Goal: Information Seeking & Learning: Learn about a topic

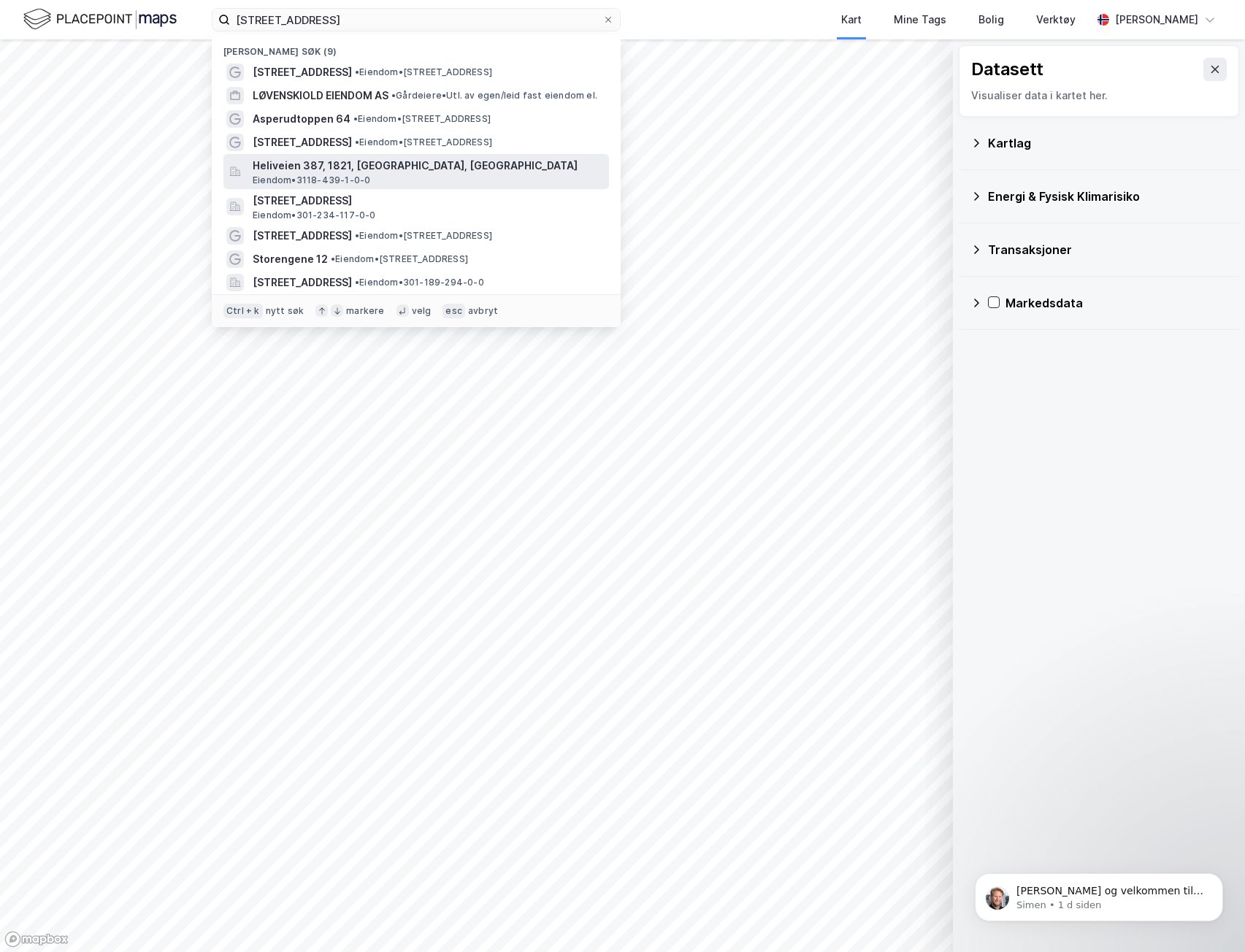
click at [352, 180] on span "Eiendom • 3118-439-1-0-0" at bounding box center [312, 180] width 118 height 11
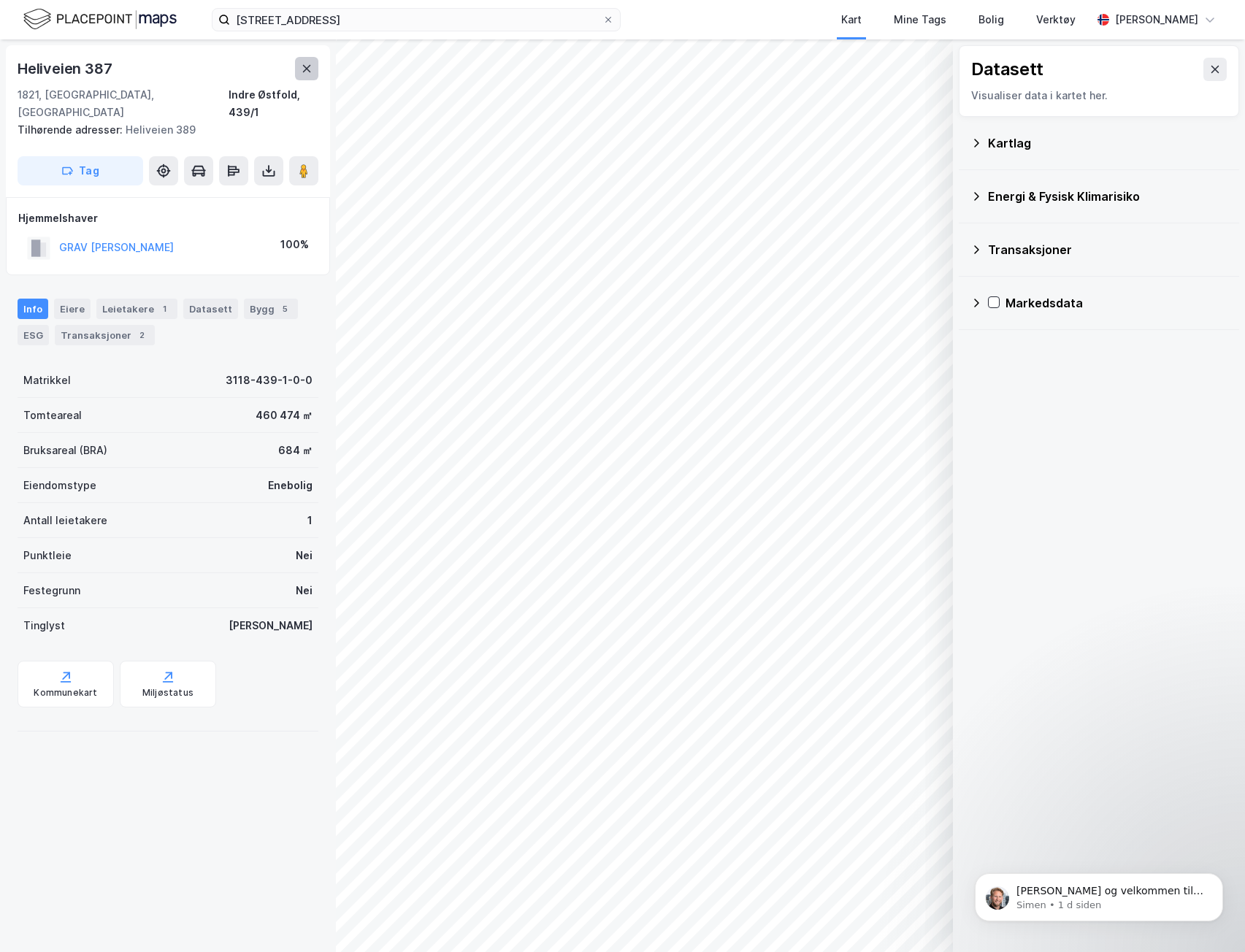
click at [312, 63] on icon at bounding box center [306, 68] width 11 height 11
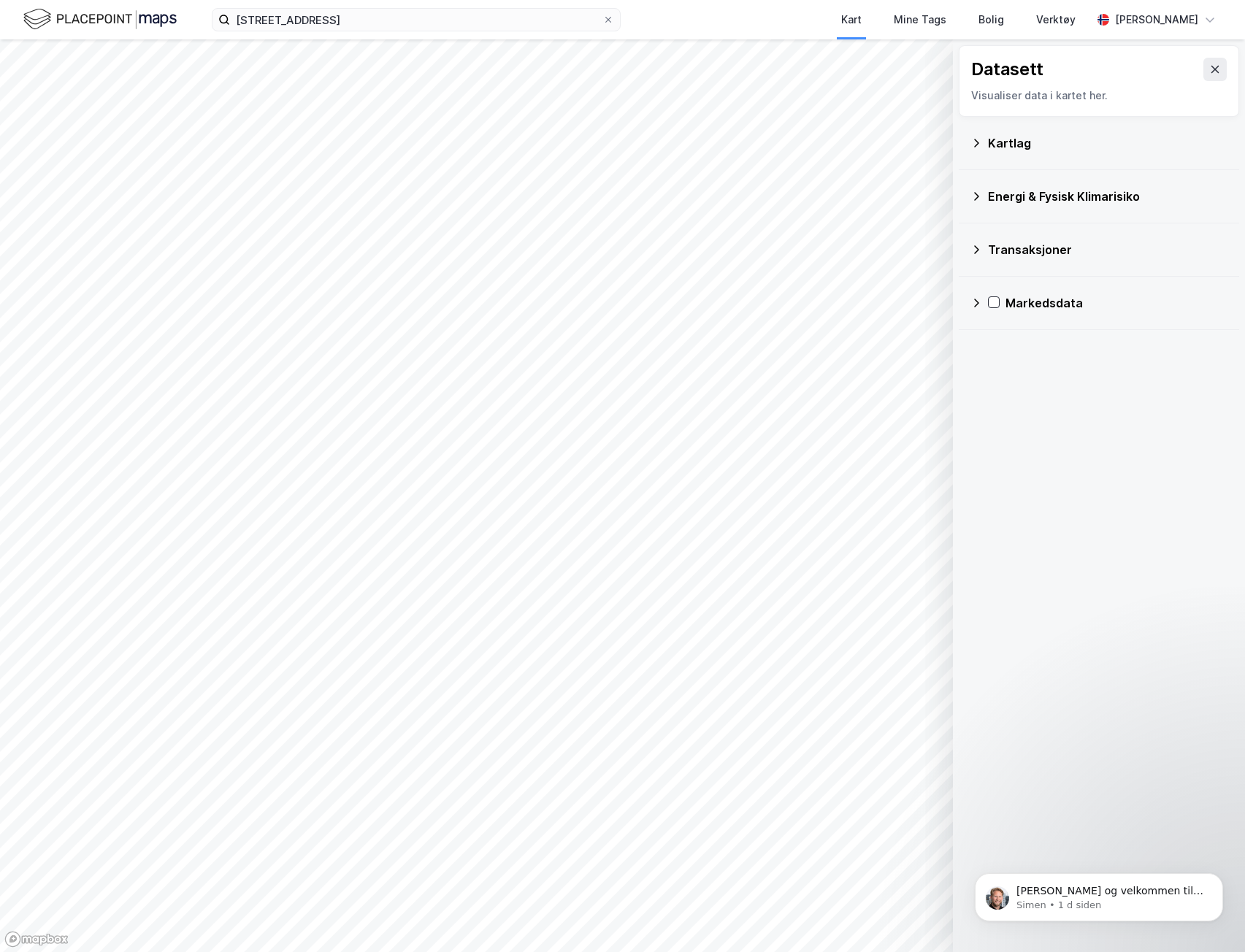
click at [347, 35] on div "[STREET_ADDRESS] Kart Mine Tags Bolig Verktøy [PERSON_NAME]" at bounding box center [622, 20] width 1245 height 39
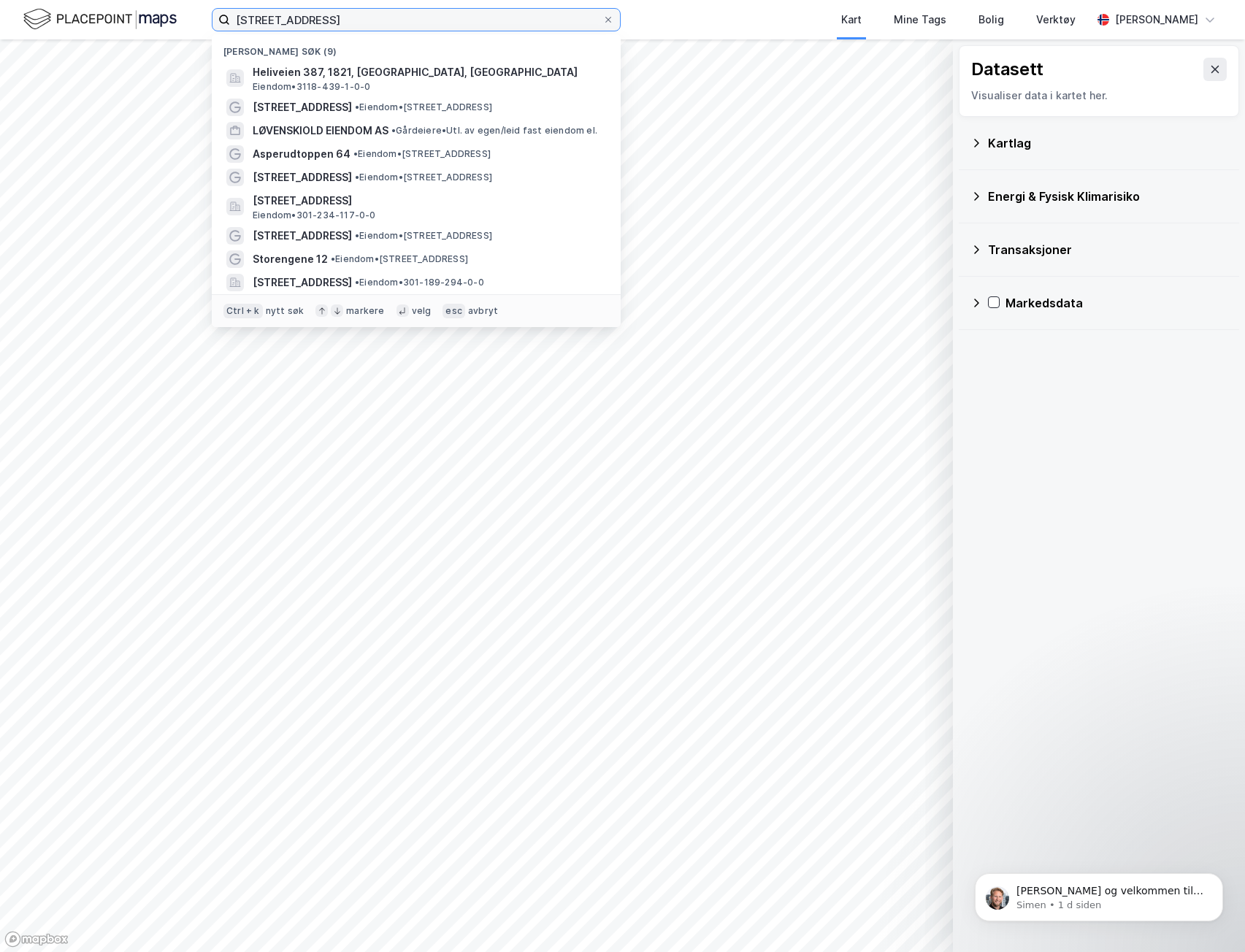
drag, startPoint x: 334, startPoint y: 23, endPoint x: -1, endPoint y: -24, distance: 338.3
click at [0, 0] on html "[STREET_ADDRESS] Nylige søk (9) [GEOGRAPHIC_DATA] 387, 1821, [GEOGRAPHIC_DATA],…" at bounding box center [622, 476] width 1245 height 952
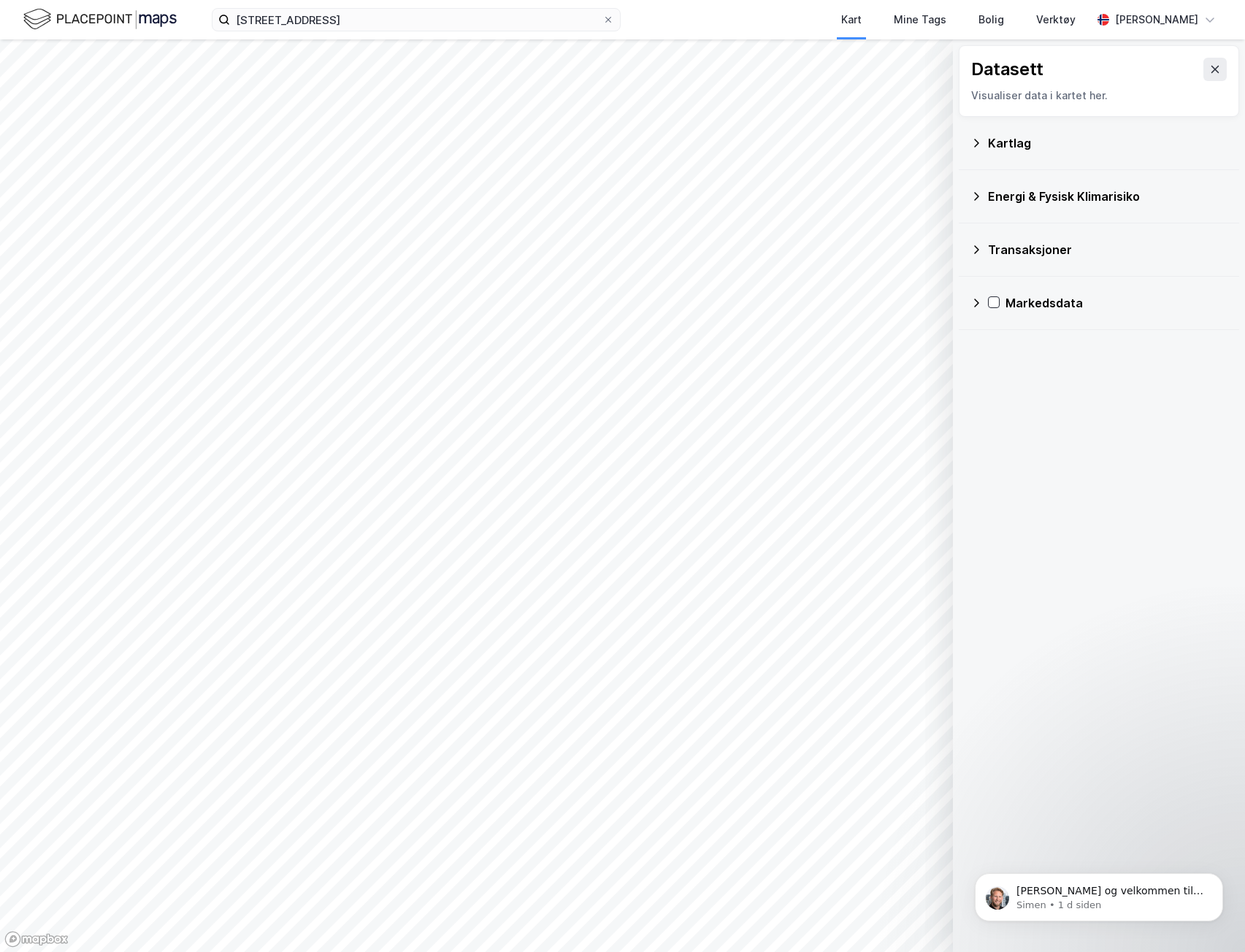
click at [1090, 490] on div "Datasett Visualiser data i kartet her. Kartlag Energi & Fysisk Klimarisiko Tran…" at bounding box center [1099, 496] width 292 height 913
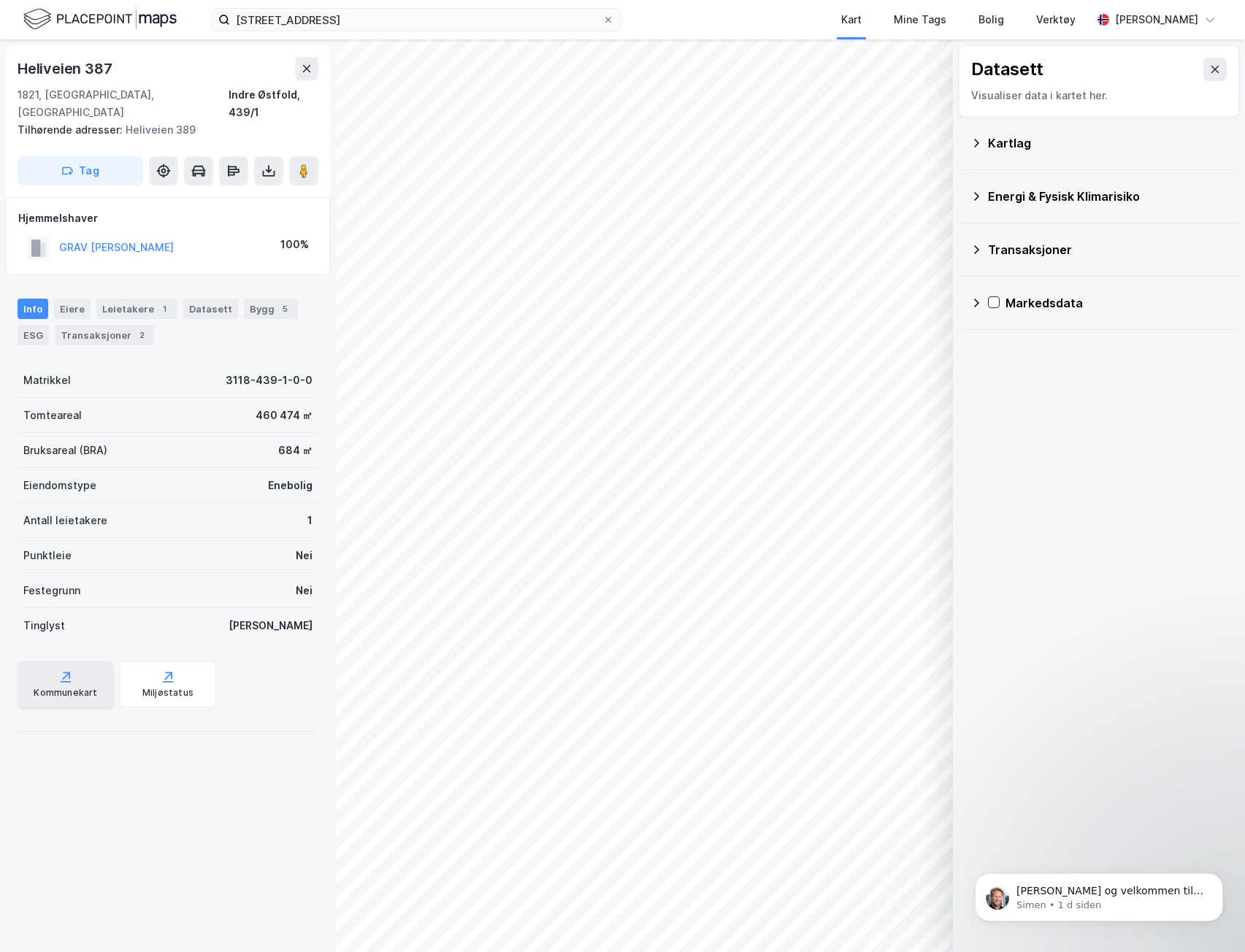
click at [73, 667] on div "Kommunekart" at bounding box center [66, 684] width 97 height 47
drag, startPoint x: 292, startPoint y: 397, endPoint x: 305, endPoint y: 398, distance: 13.0
click at [305, 398] on div "Tomteareal 460 474 ㎡" at bounding box center [168, 415] width 301 height 35
copy div "㎡"
click at [60, 299] on div "Eiere" at bounding box center [72, 309] width 36 height 20
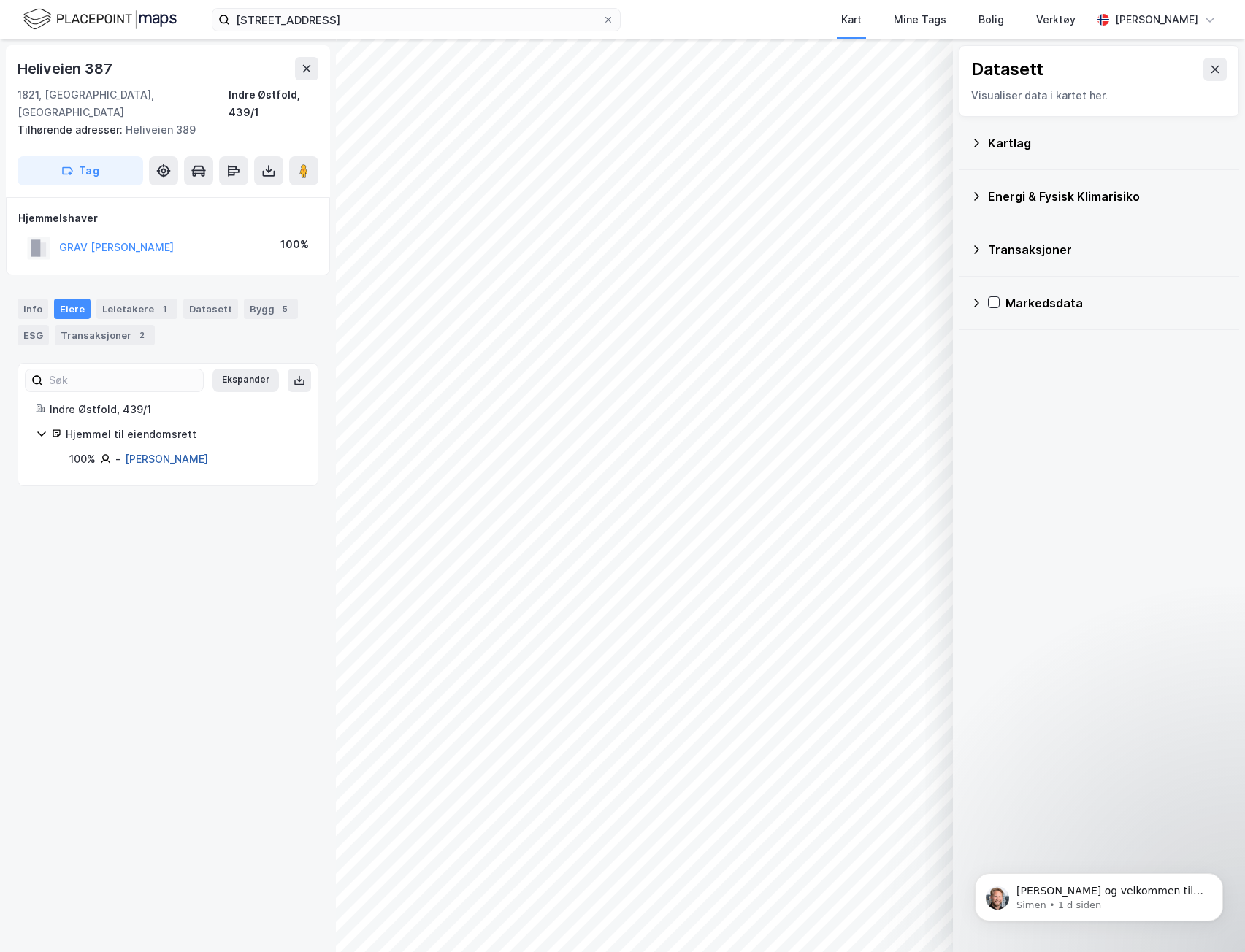
click at [146, 453] on link "[PERSON_NAME]" at bounding box center [166, 459] width 83 height 12
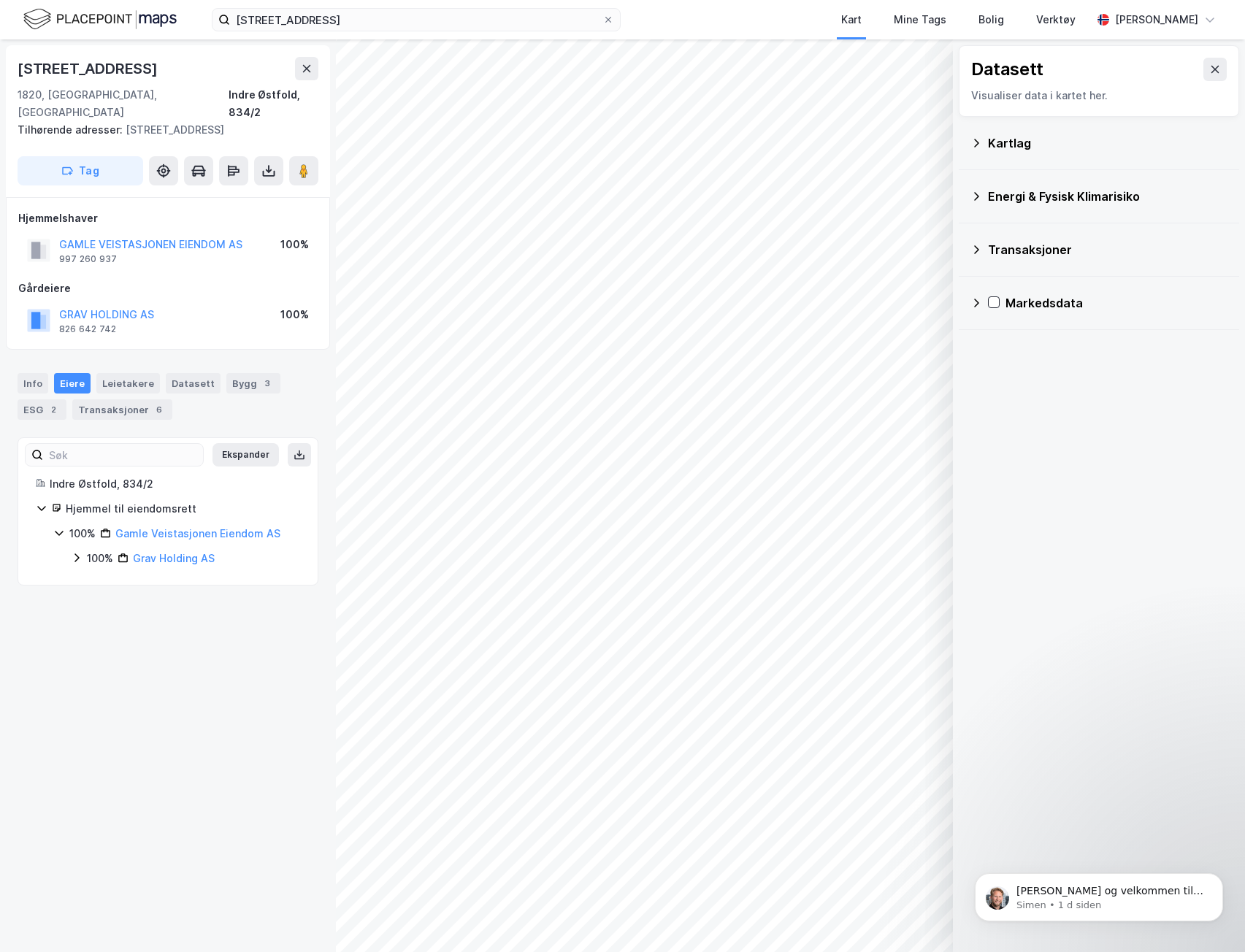
click at [57, 532] on icon at bounding box center [59, 533] width 8 height 5
click at [66, 538] on div "100% Gamle Veistasjonen Eiendom AS" at bounding box center [177, 533] width 247 height 17
click at [78, 558] on icon at bounding box center [77, 558] width 5 height 9
click at [57, 536] on icon at bounding box center [59, 533] width 11 height 11
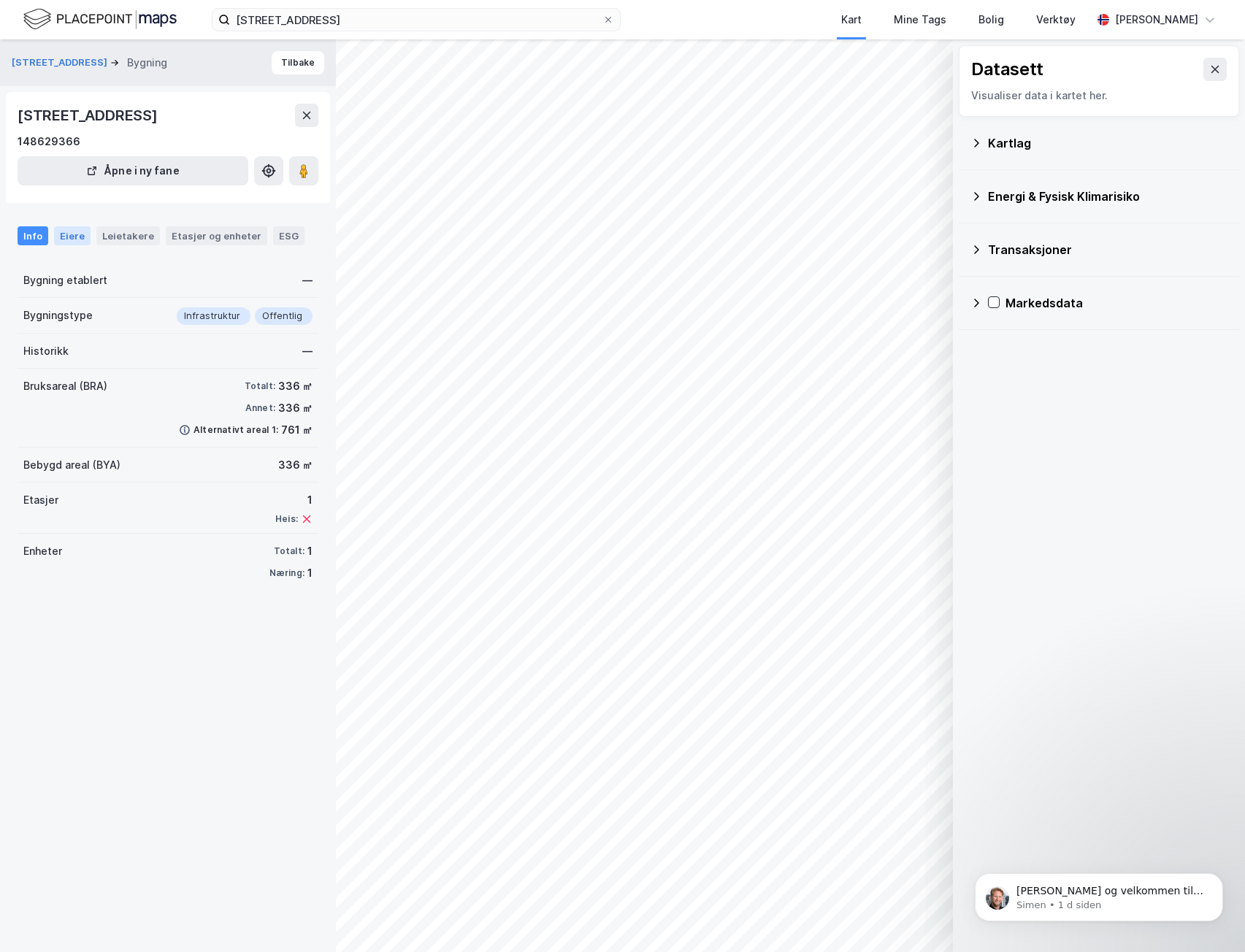
click at [62, 242] on div "Eiere" at bounding box center [72, 235] width 36 height 19
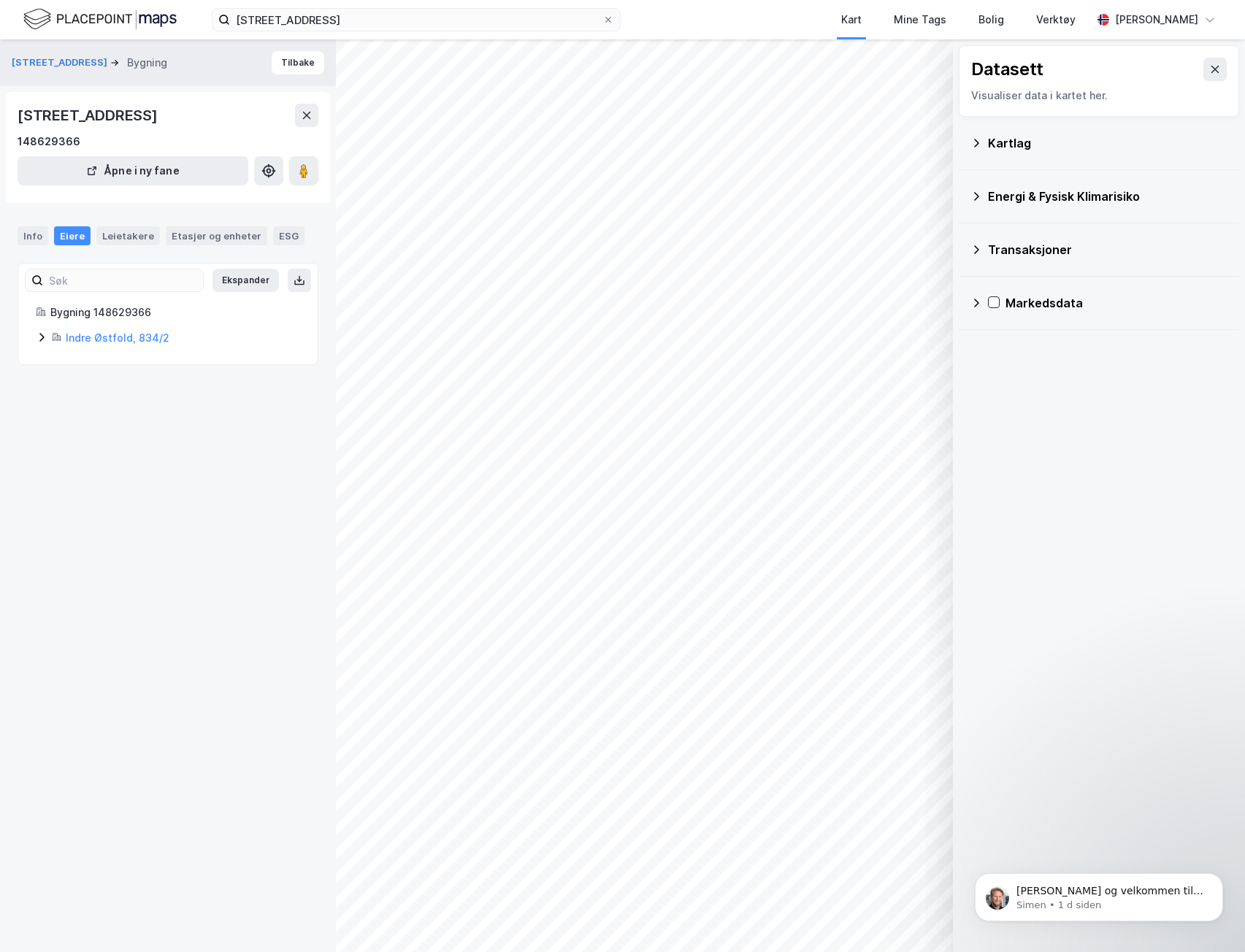
click at [43, 337] on icon at bounding box center [42, 337] width 5 height 9
click at [91, 417] on icon at bounding box center [94, 411] width 11 height 11
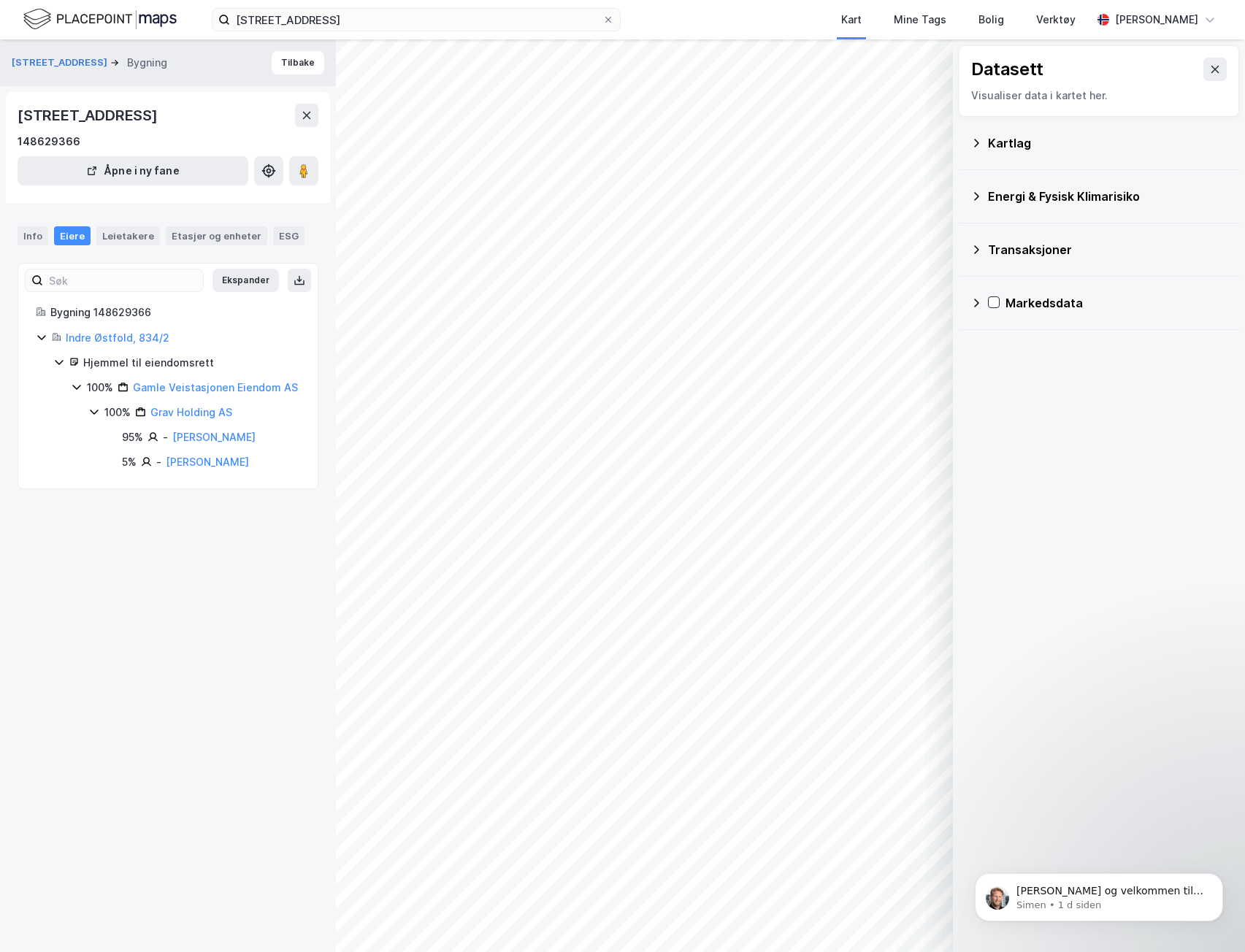
click at [80, 392] on icon at bounding box center [76, 386] width 11 height 11
click at [79, 390] on icon at bounding box center [76, 386] width 11 height 11
click at [212, 386] on link "Gamle Veistasjonen Eiendom AS" at bounding box center [215, 387] width 165 height 12
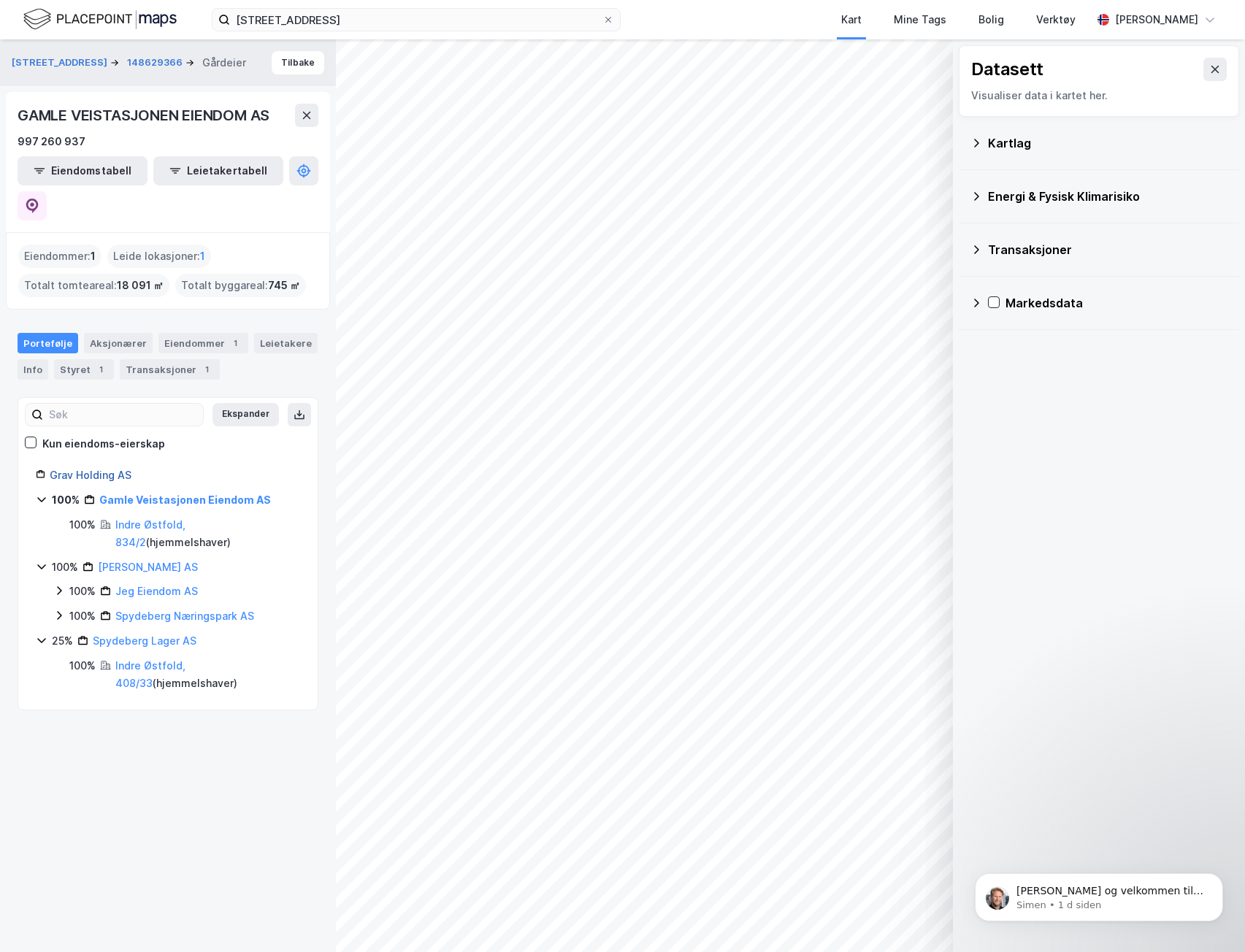
click at [88, 468] on link "Grav Holding AS" at bounding box center [91, 474] width 81 height 12
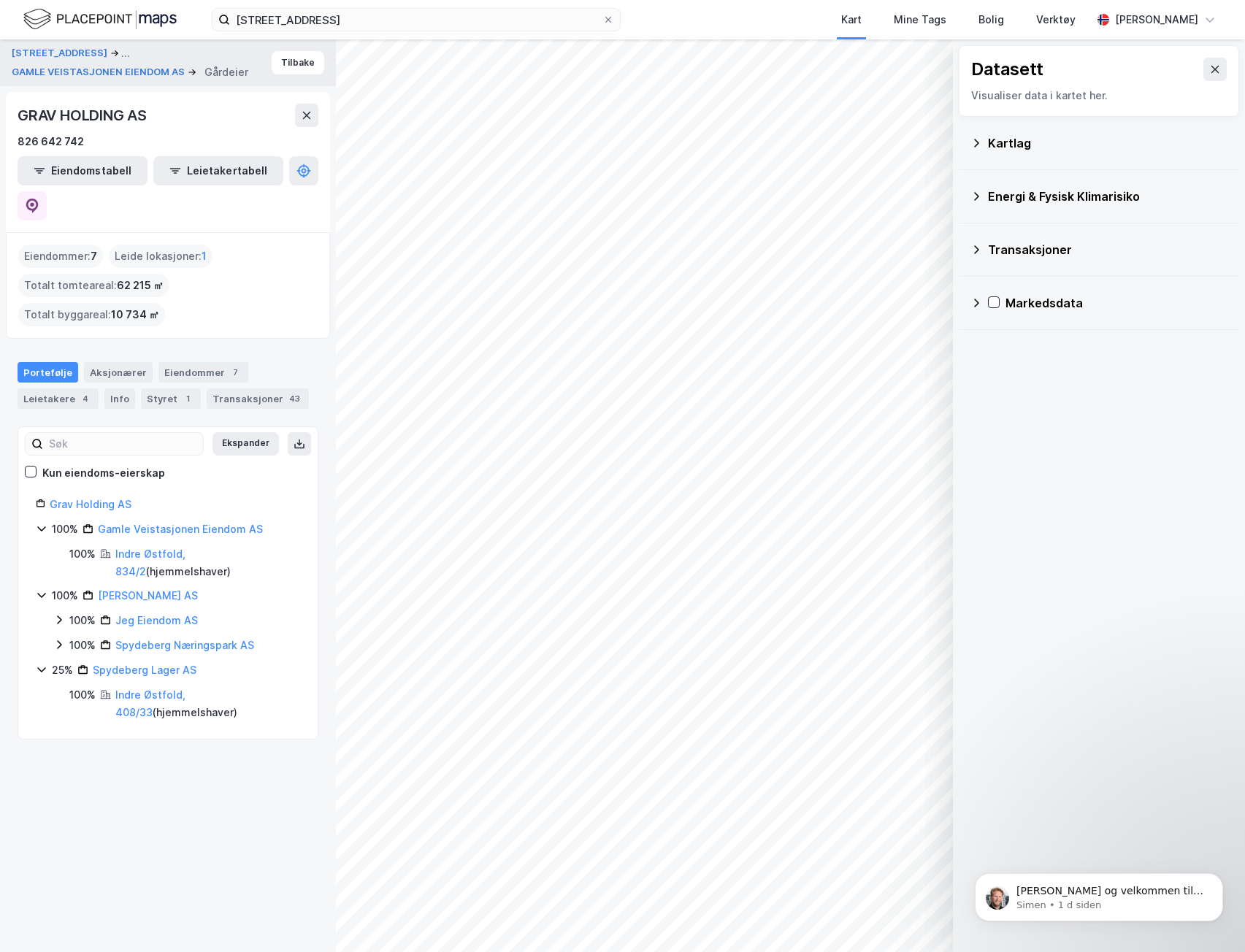
click at [37, 589] on icon at bounding box center [41, 594] width 11 height 11
click at [34, 530] on div "Grav Holding AS 100% Gamle Veistasjonen Eiendom AS 100% Indre Østfold, 834/2 ( …" at bounding box center [168, 584] width 300 height 177
click at [36, 589] on icon at bounding box center [41, 594] width 11 height 11
click at [63, 639] on icon at bounding box center [59, 644] width 11 height 11
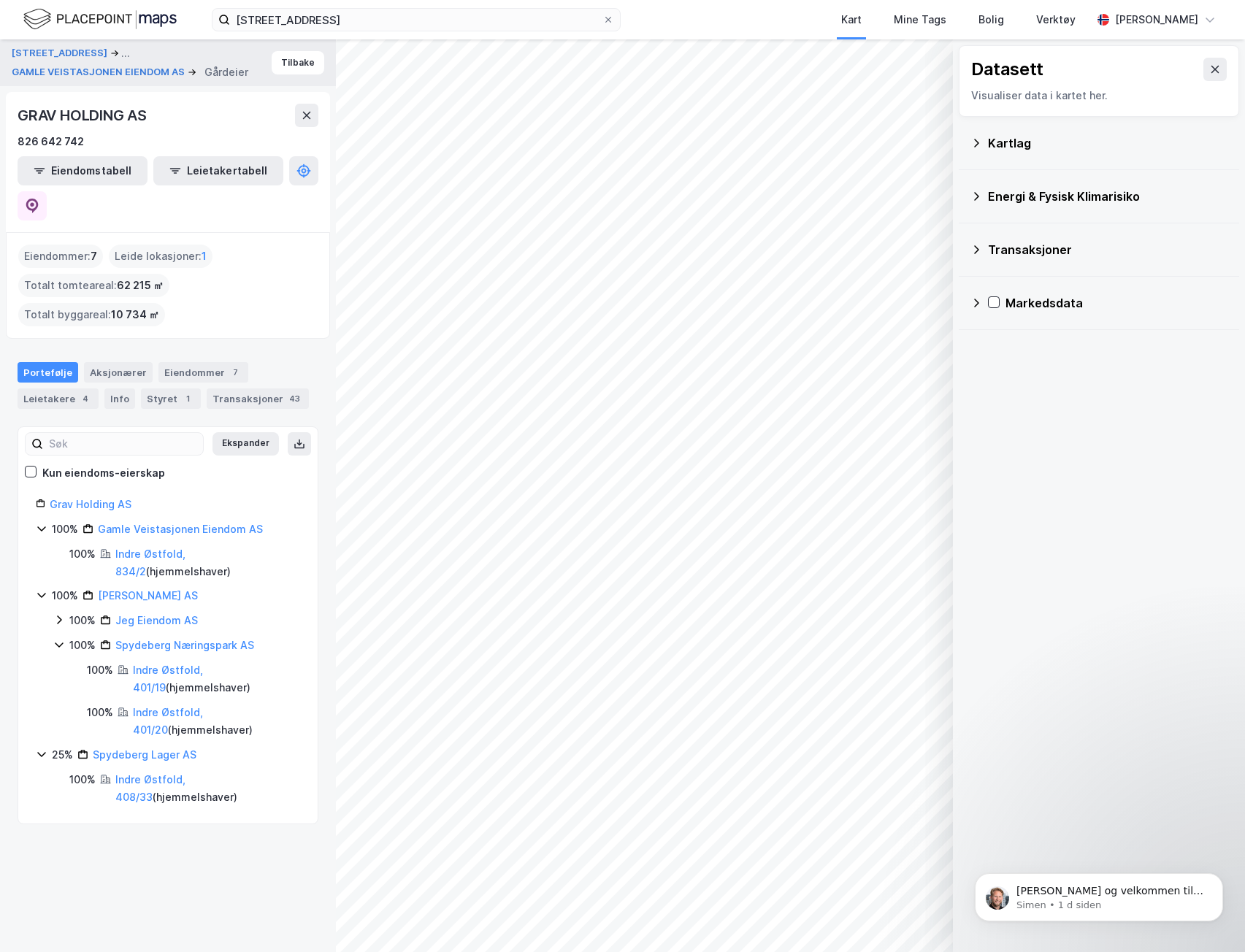
click at [53, 587] on div "100% Gravs Graveservice AS 100% Jeg Eiendom AS 100% Spydeberg Næringspark AS 10…" at bounding box center [168, 662] width 264 height 152
click at [62, 614] on icon at bounding box center [59, 619] width 11 height 11
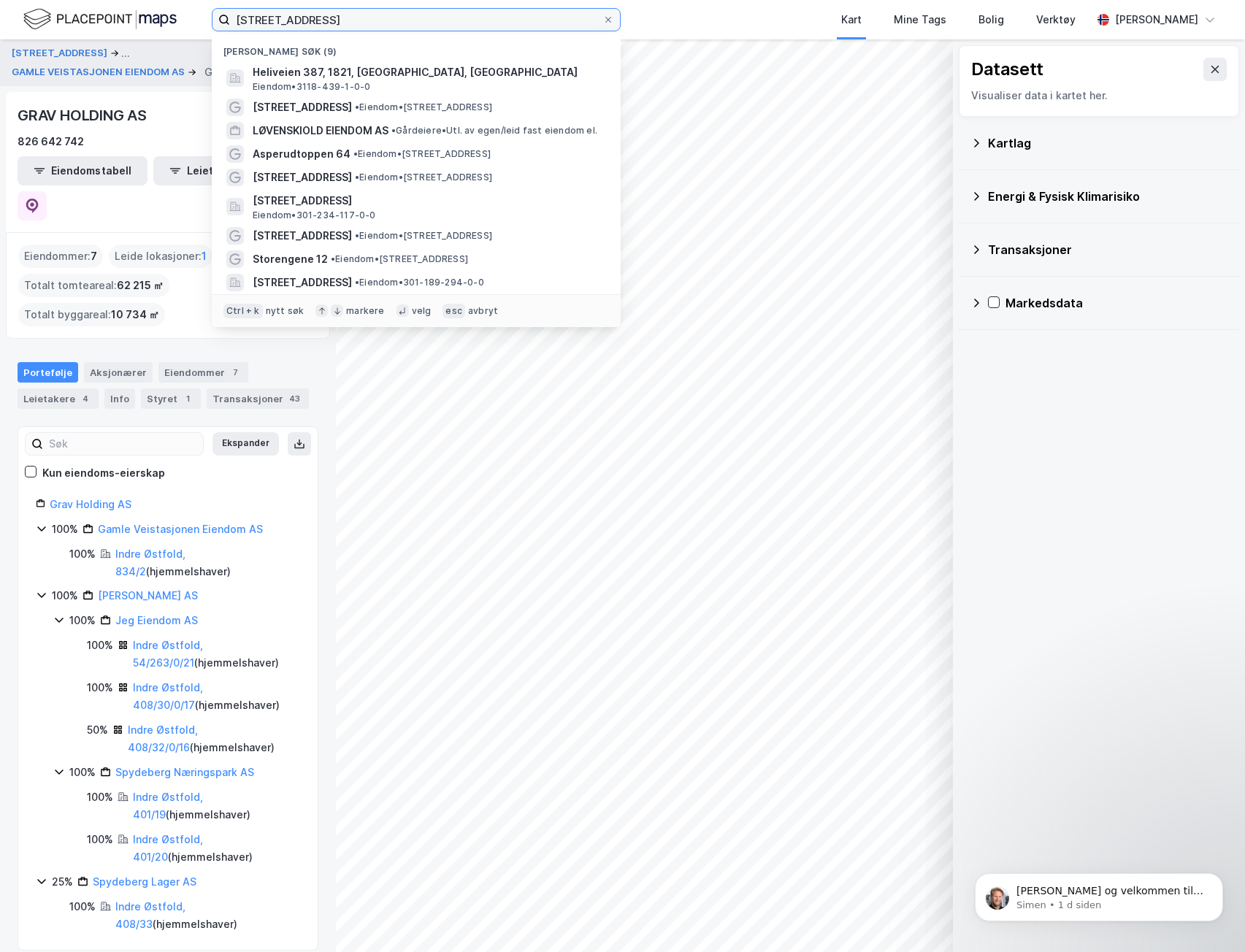
drag, startPoint x: 341, startPoint y: 17, endPoint x: -1, endPoint y: -8, distance: 342.9
click at [0, 0] on html "[STREET_ADDRESS] Nylige søk (9) [GEOGRAPHIC_DATA] 387, 1821, [GEOGRAPHIC_DATA],…" at bounding box center [622, 476] width 1245 height 952
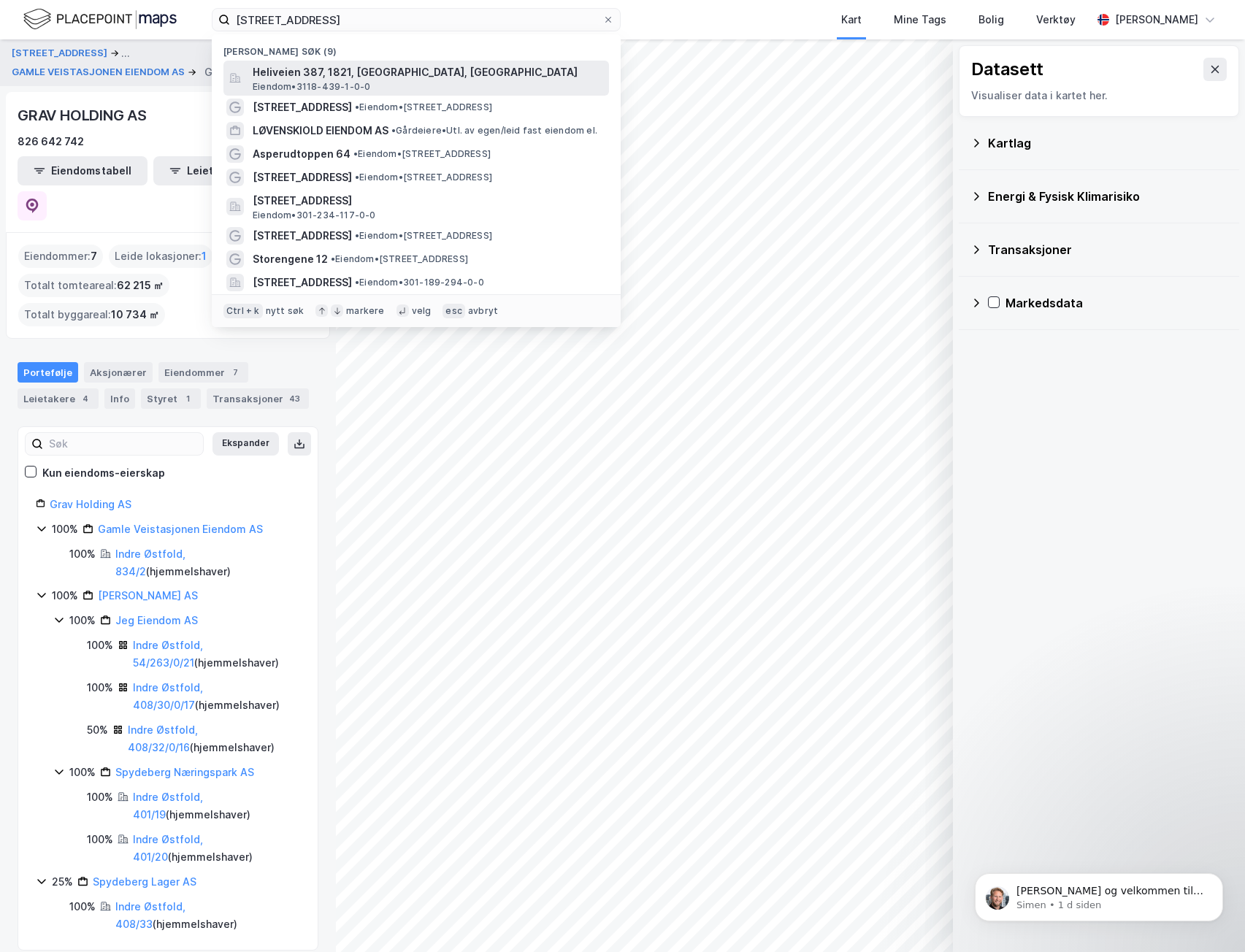
click at [281, 79] on span "Heliveien 387, 1821, [GEOGRAPHIC_DATA], [GEOGRAPHIC_DATA]" at bounding box center [428, 72] width 350 height 17
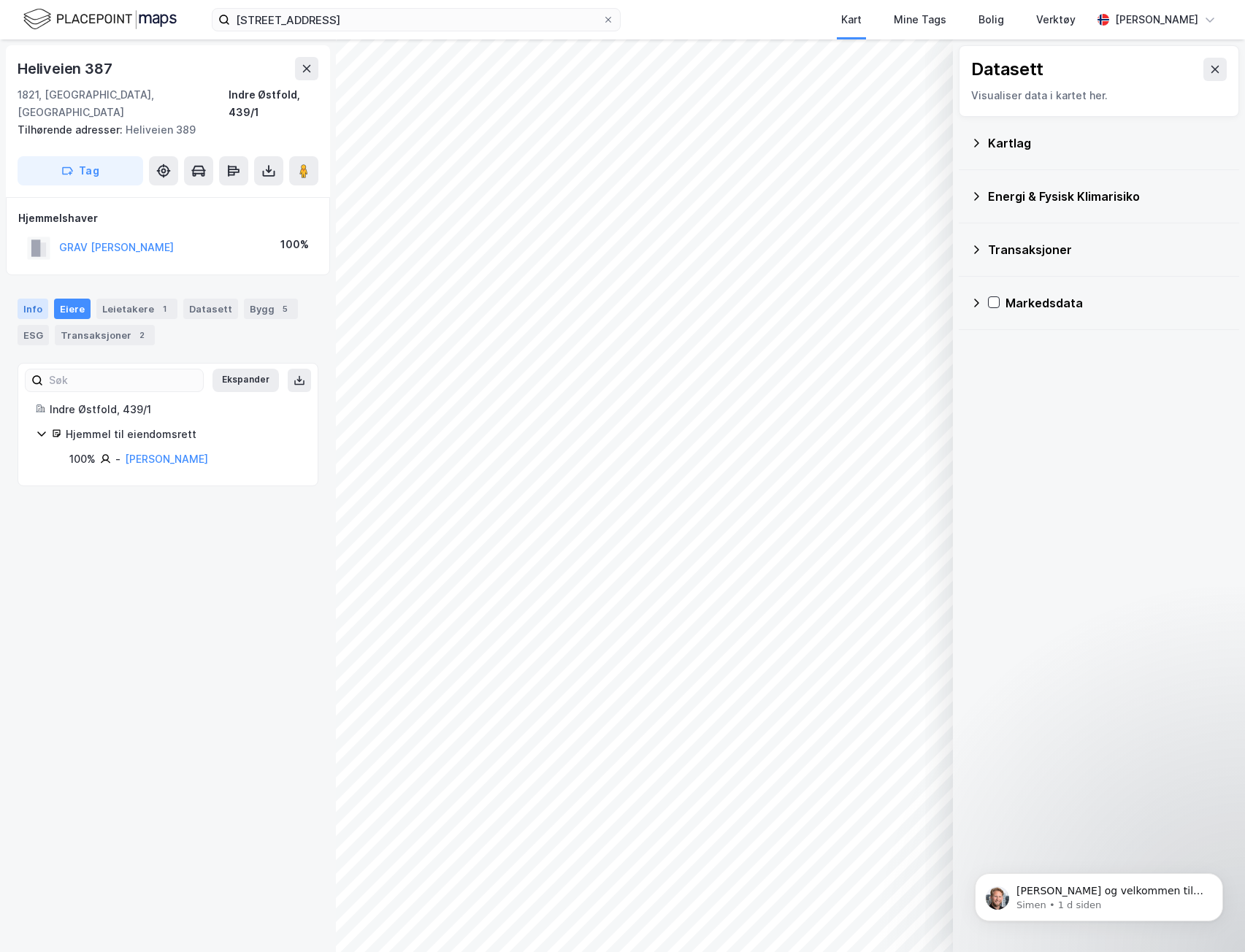
click at [41, 299] on div "Info" at bounding box center [32, 309] width 31 height 20
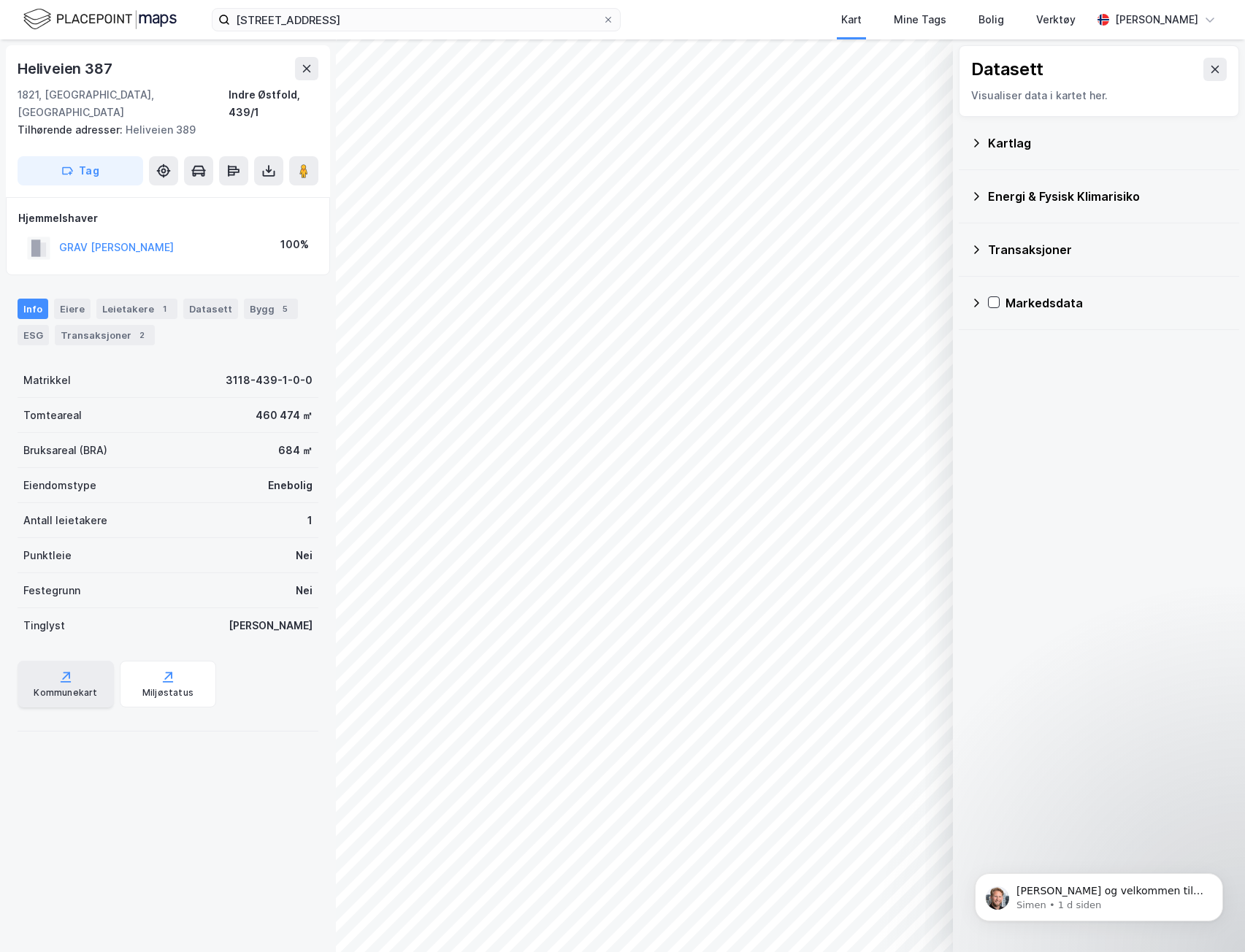
click at [51, 687] on div "Kommunekart" at bounding box center [66, 693] width 63 height 11
click at [79, 299] on div "Eiere" at bounding box center [72, 309] width 36 height 20
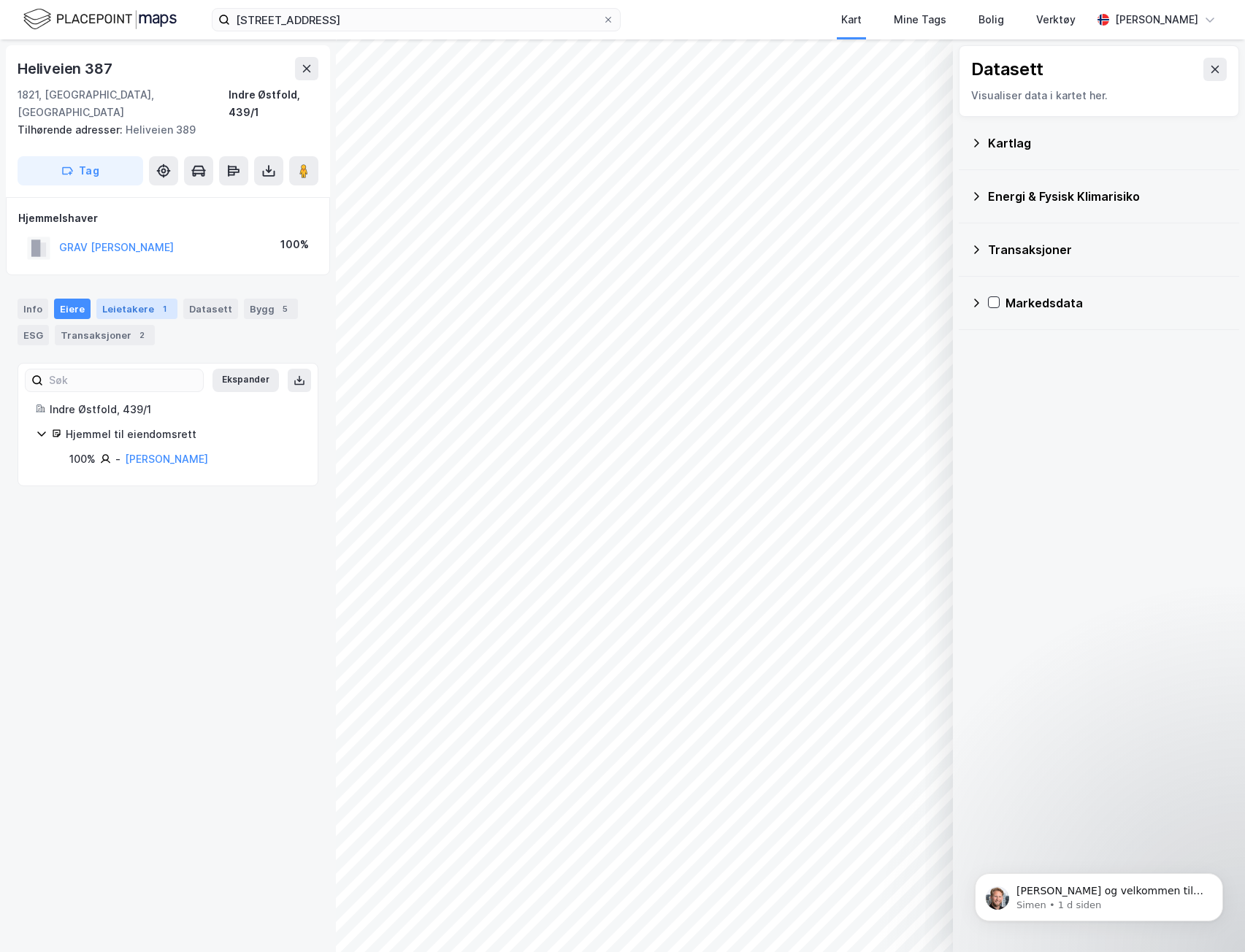
click at [119, 299] on div "Leietakere 1" at bounding box center [137, 309] width 81 height 20
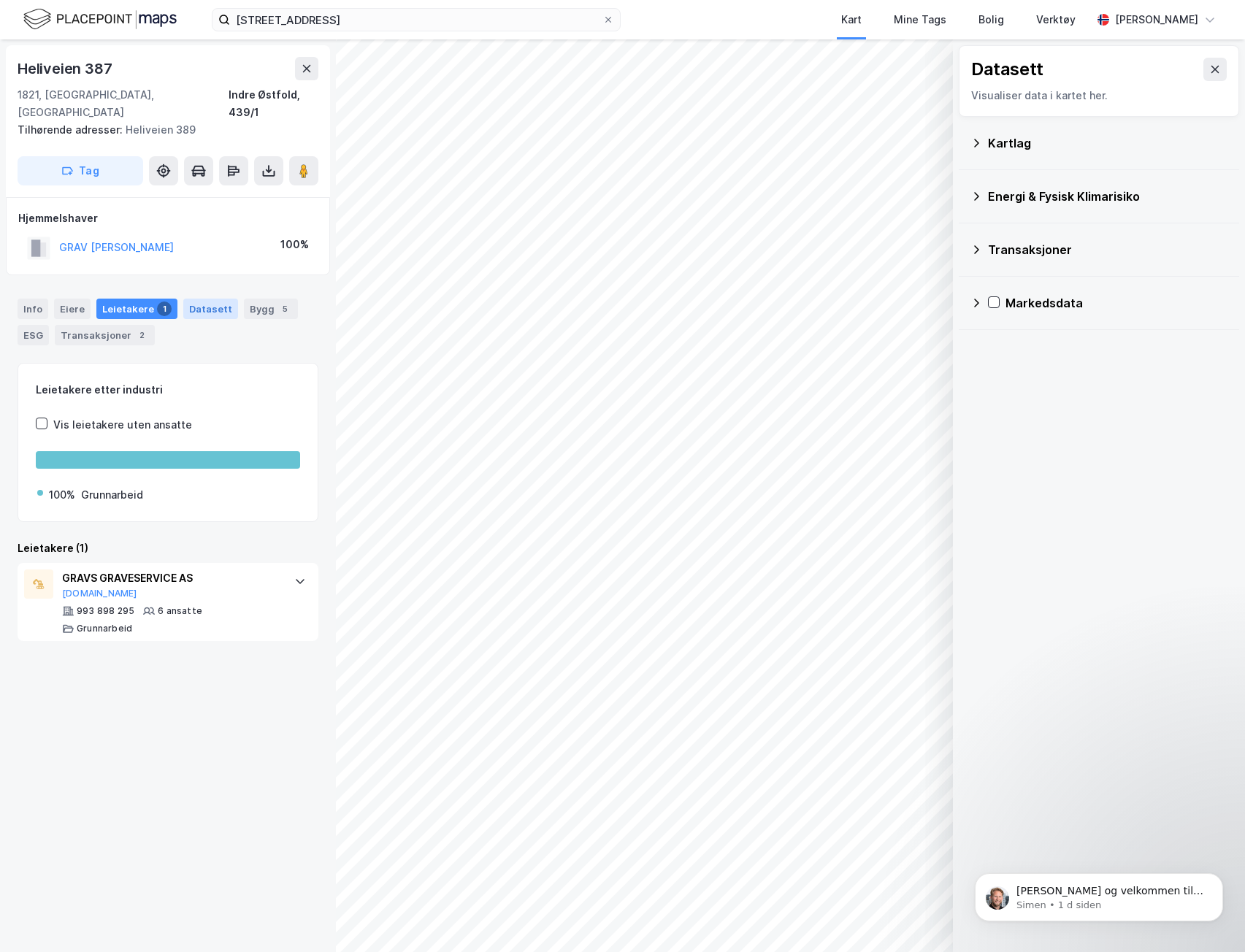
click at [212, 299] on div "Datasett" at bounding box center [211, 309] width 55 height 20
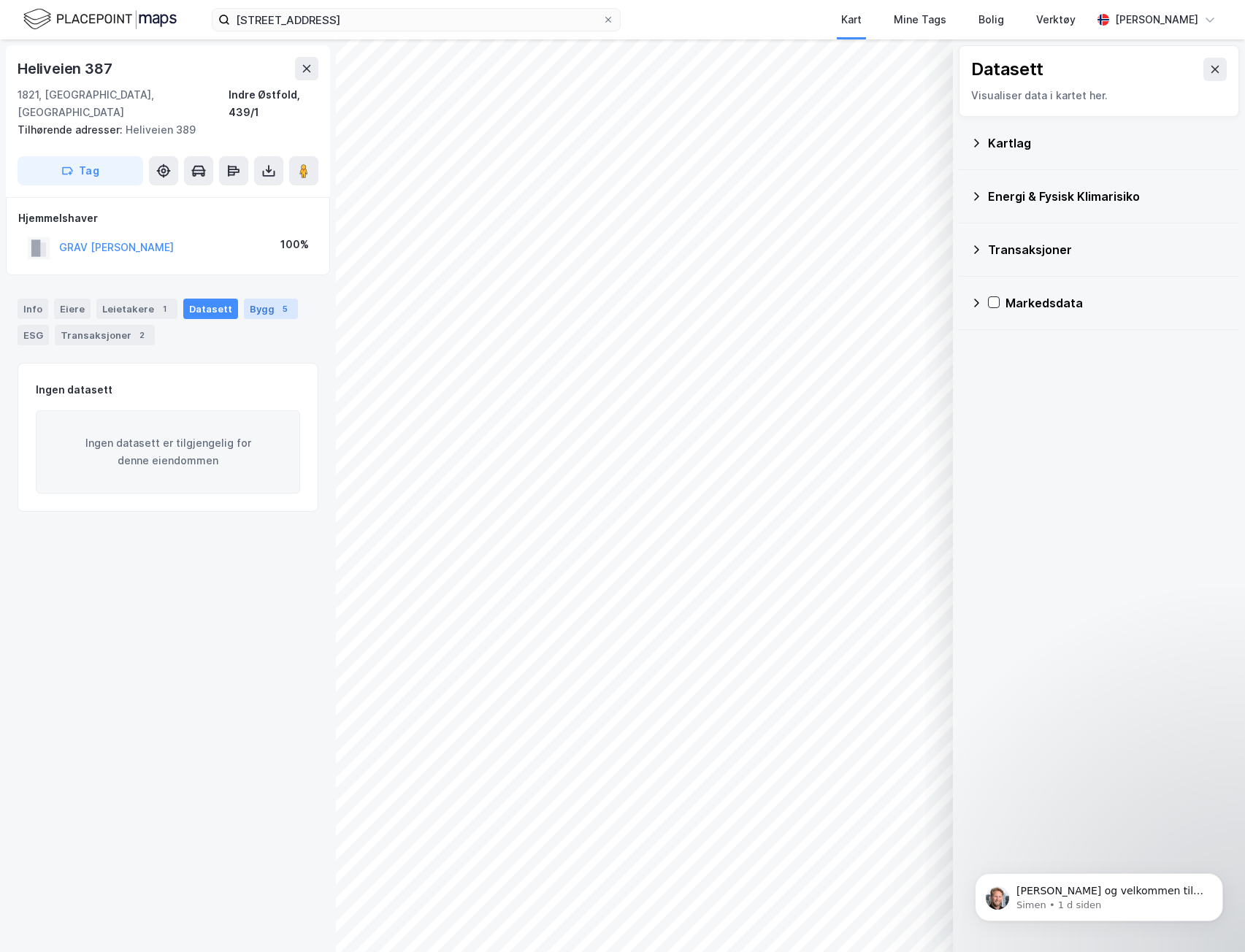
click at [257, 299] on div "Bygg 5" at bounding box center [271, 309] width 54 height 20
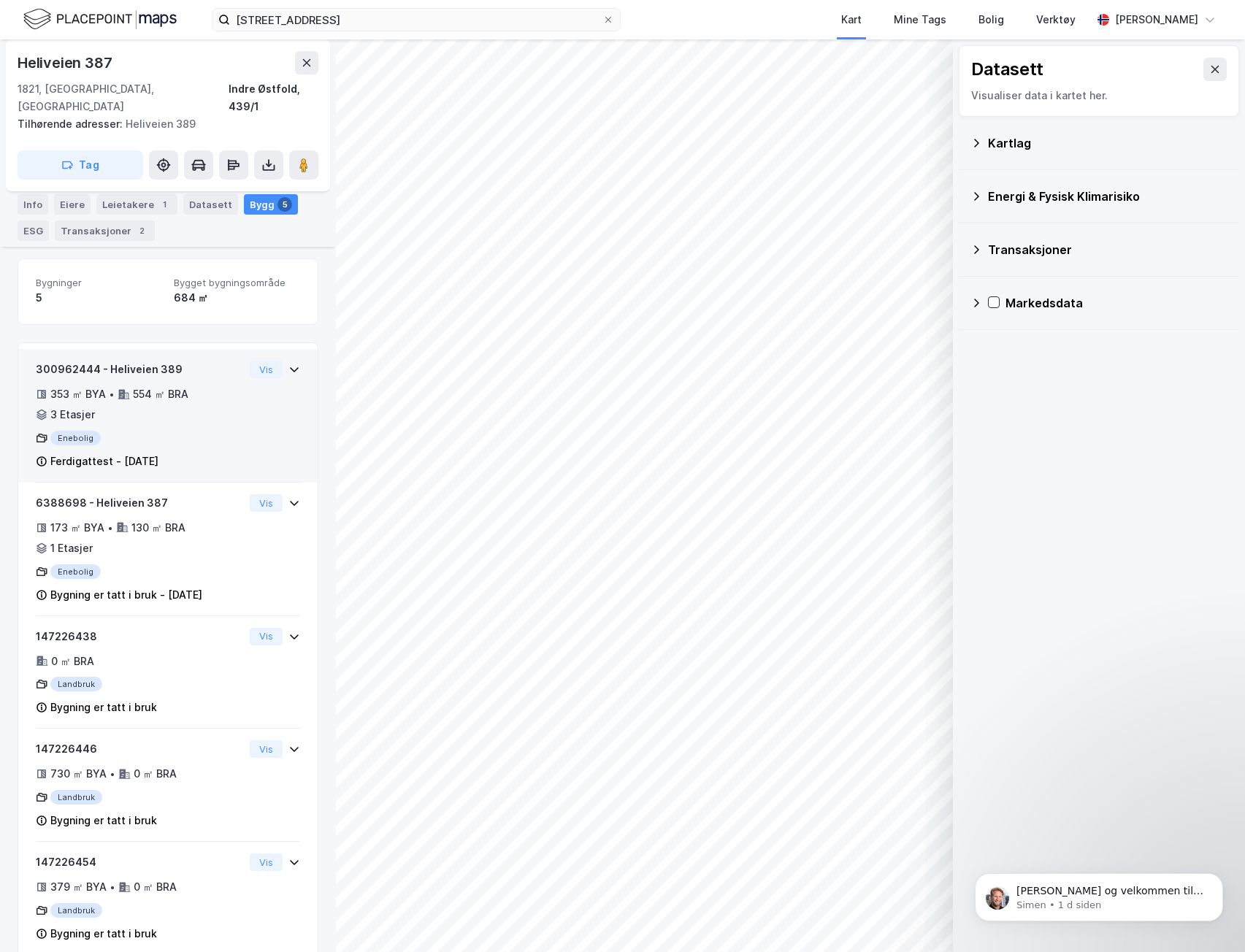
scroll to position [113, 0]
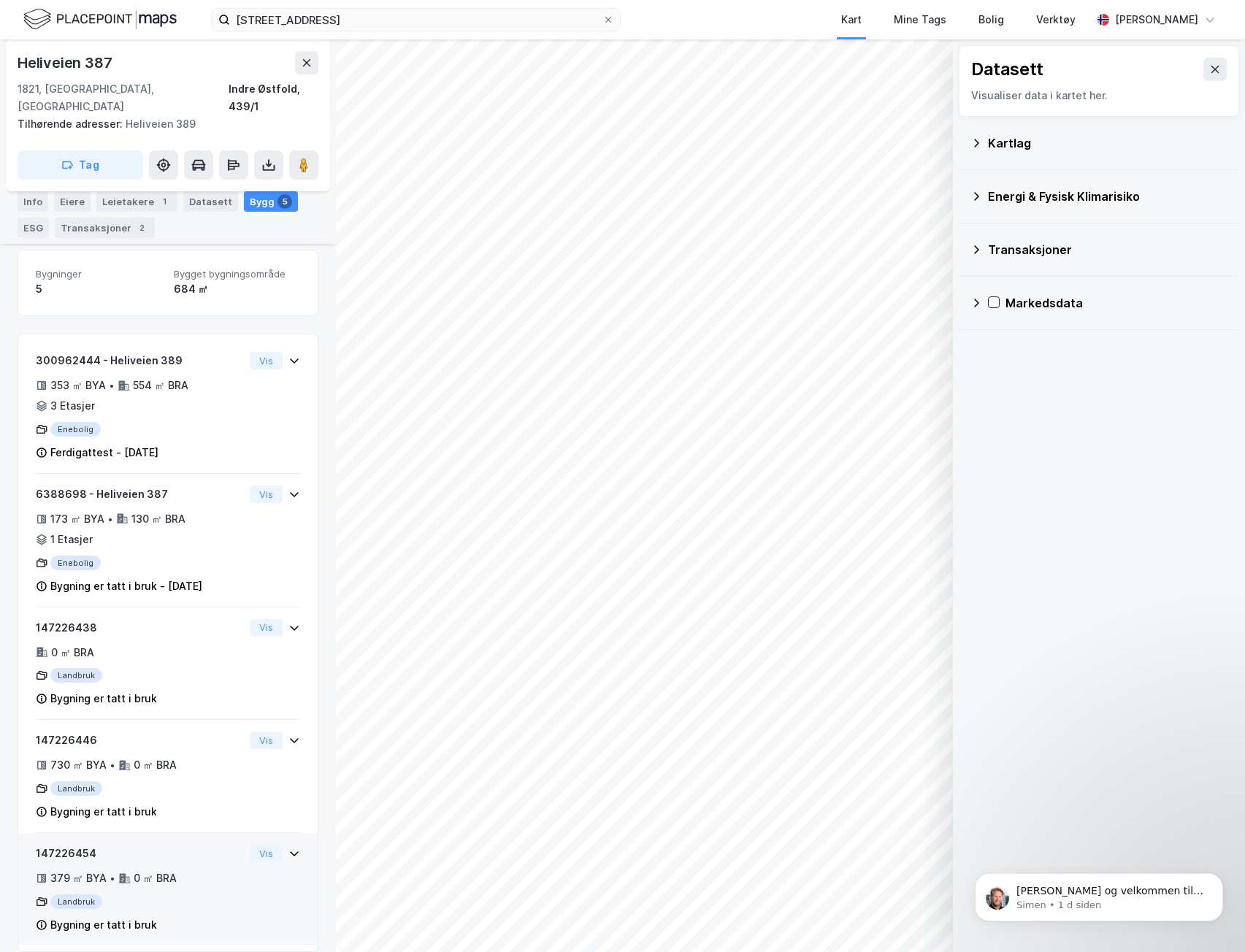
click at [186, 869] on div "379 ㎡ BYA • 0 ㎡ BRA" at bounding box center [140, 877] width 208 height 17
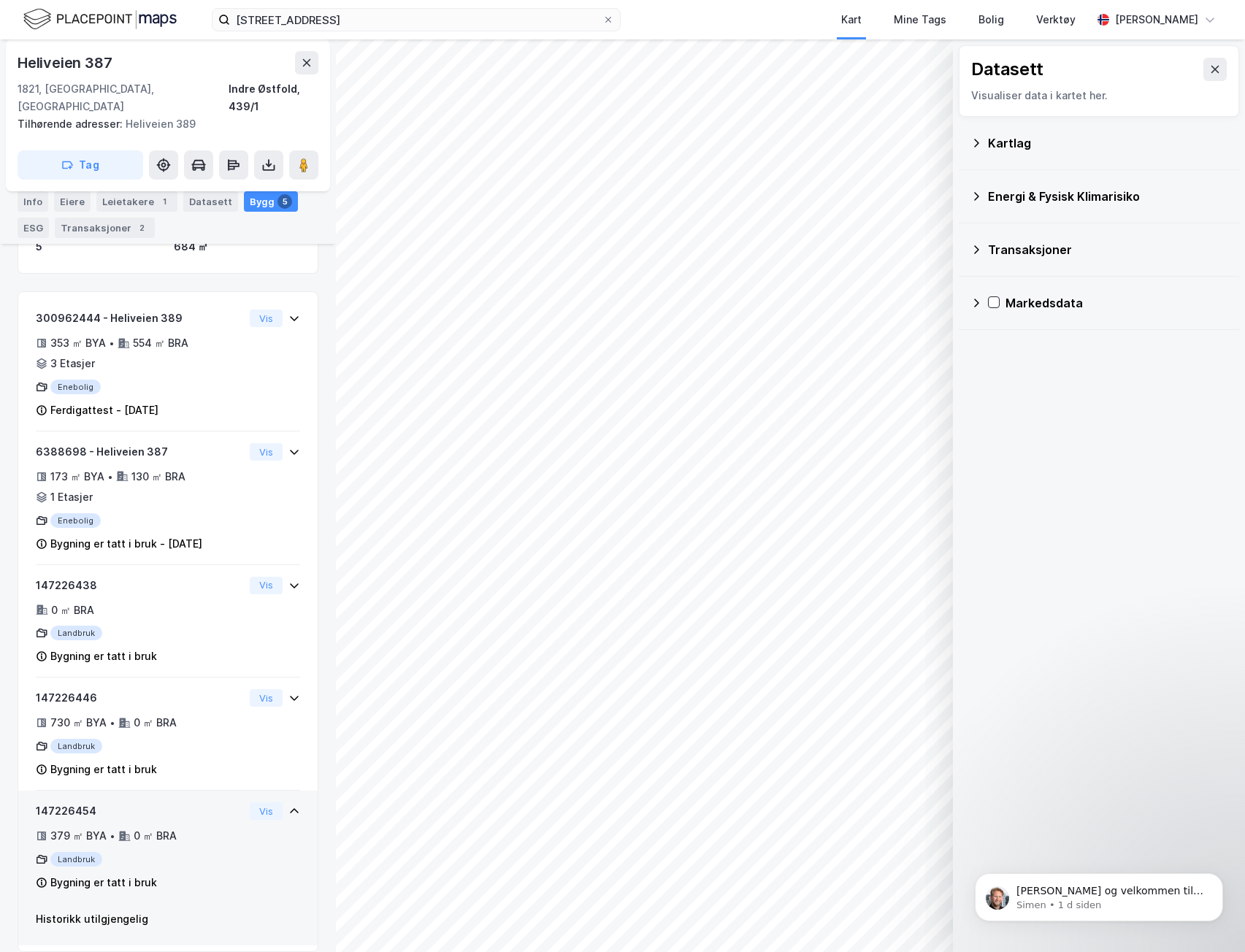
click at [173, 827] on div "0 ㎡ BRA" at bounding box center [155, 835] width 43 height 17
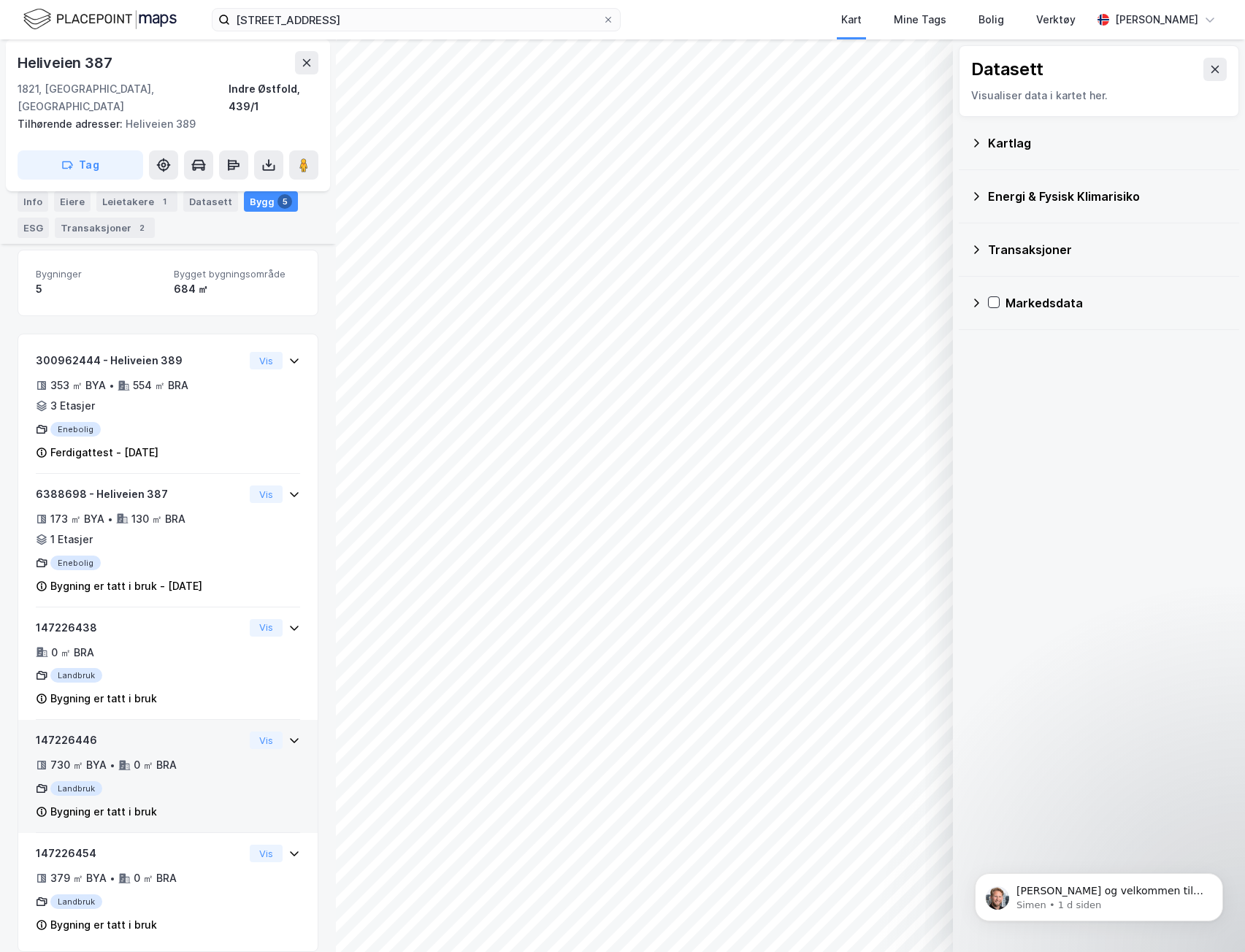
click at [192, 781] on div "Landbruk" at bounding box center [140, 788] width 208 height 14
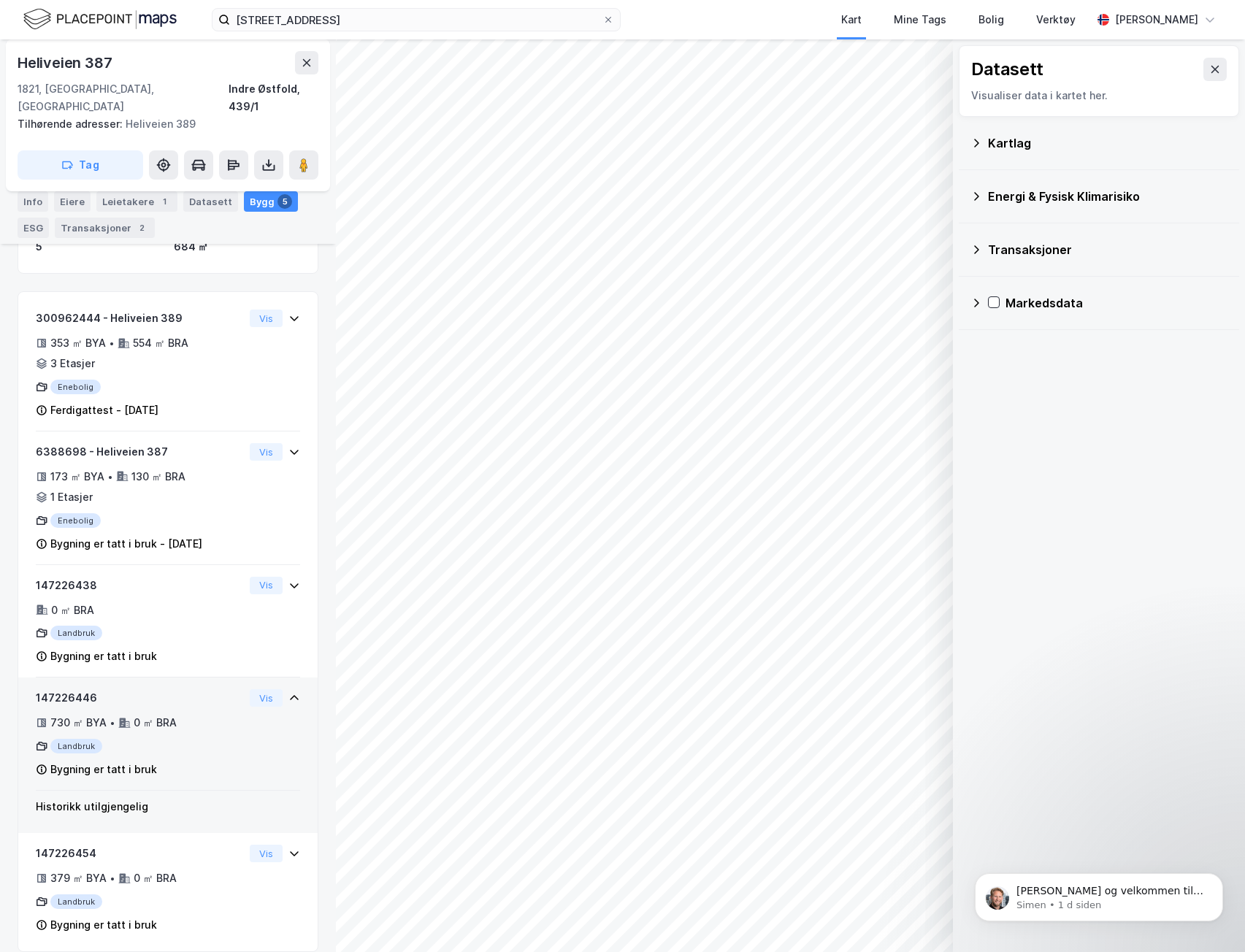
click at [192, 764] on div "147226446 730 ㎡ BYA • 0 ㎡ BRA Landbruk Bygning er tatt i bruk" at bounding box center [140, 739] width 208 height 101
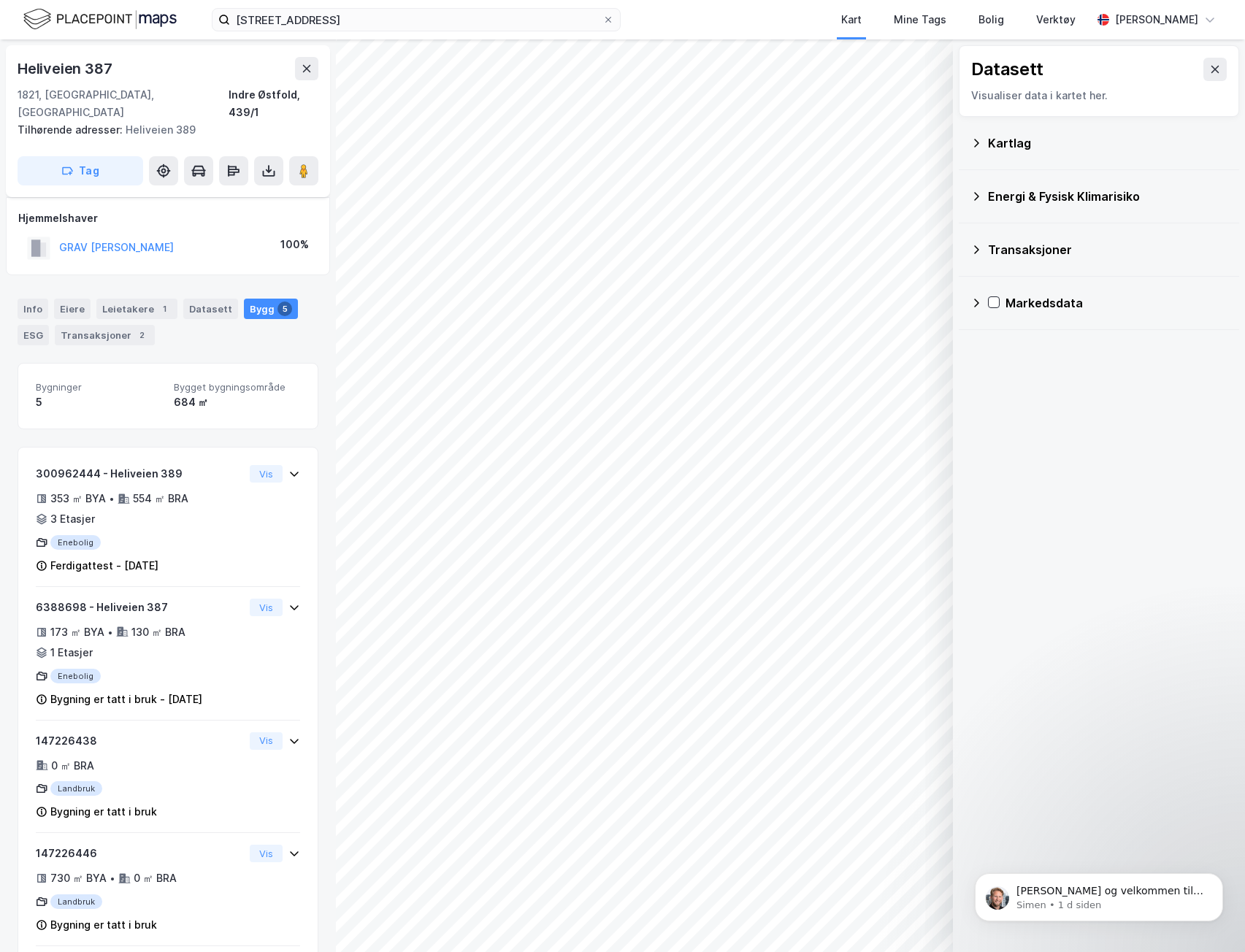
scroll to position [113, 0]
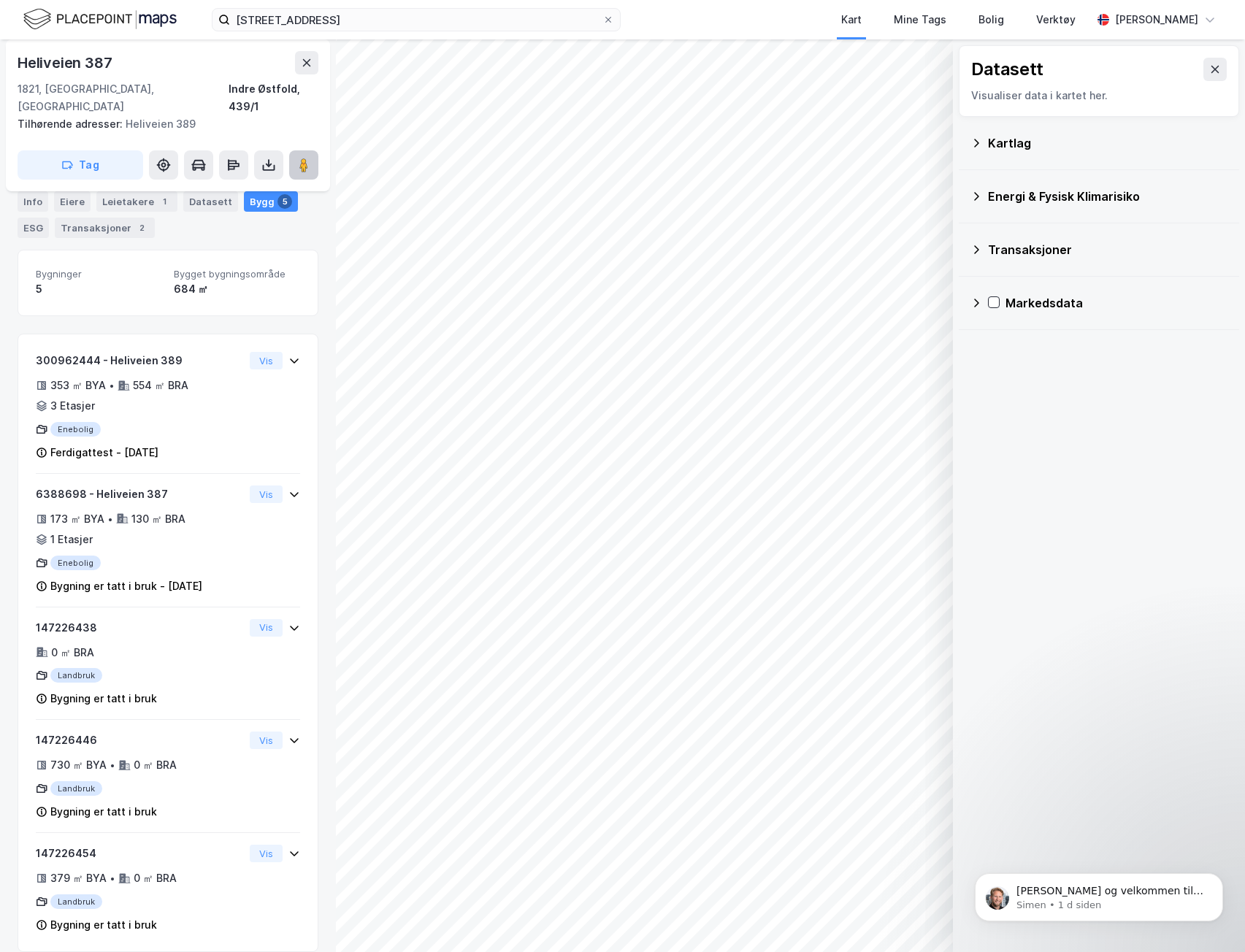
click at [301, 158] on image at bounding box center [304, 164] width 9 height 14
click at [160, 158] on icon at bounding box center [163, 164] width 14 height 14
drag, startPoint x: 23, startPoint y: 210, endPoint x: 53, endPoint y: 197, distance: 32.7
click at [22, 209] on div "Info" at bounding box center [32, 201] width 31 height 20
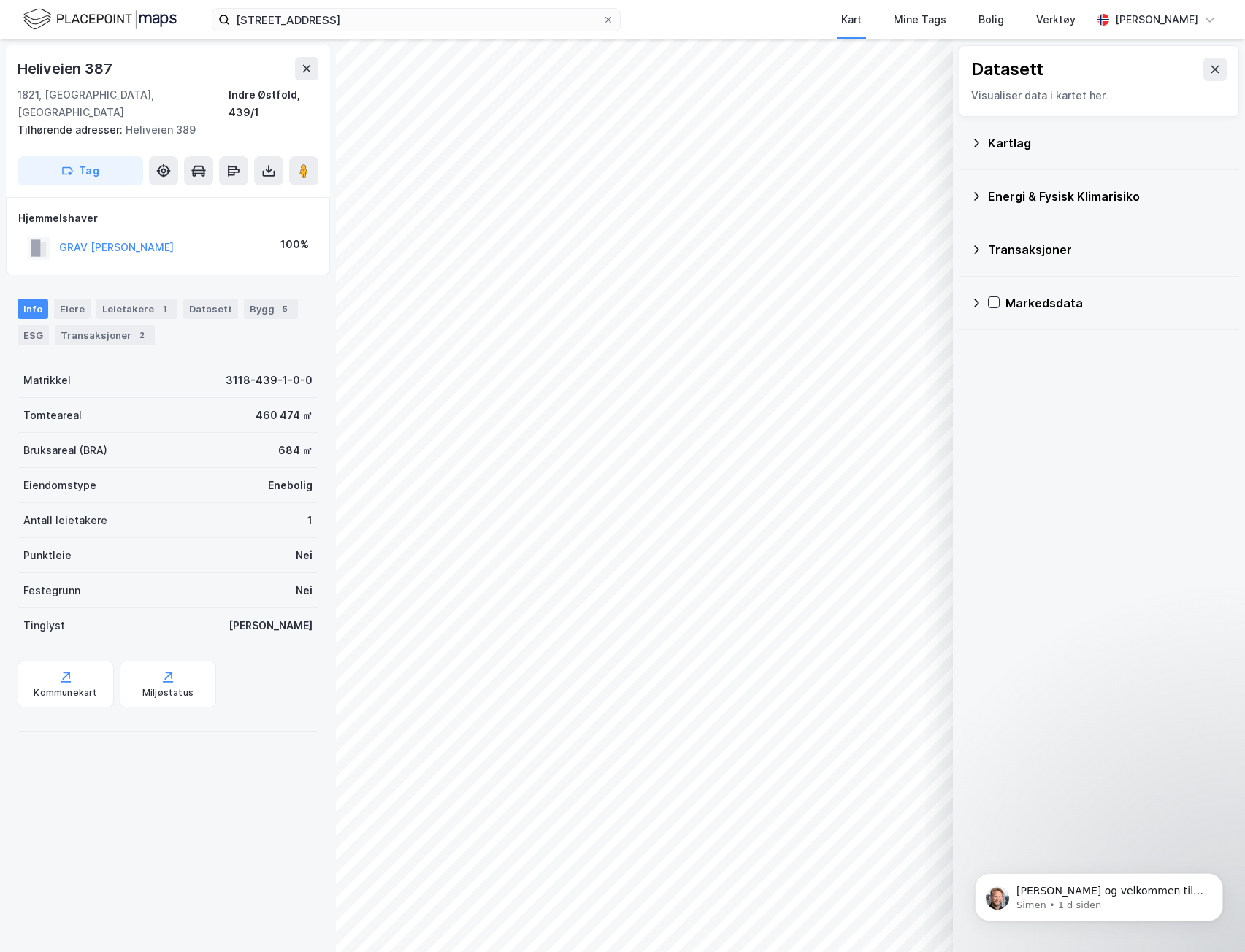
click at [1058, 129] on div "Kartlag" at bounding box center [1099, 143] width 257 height 35
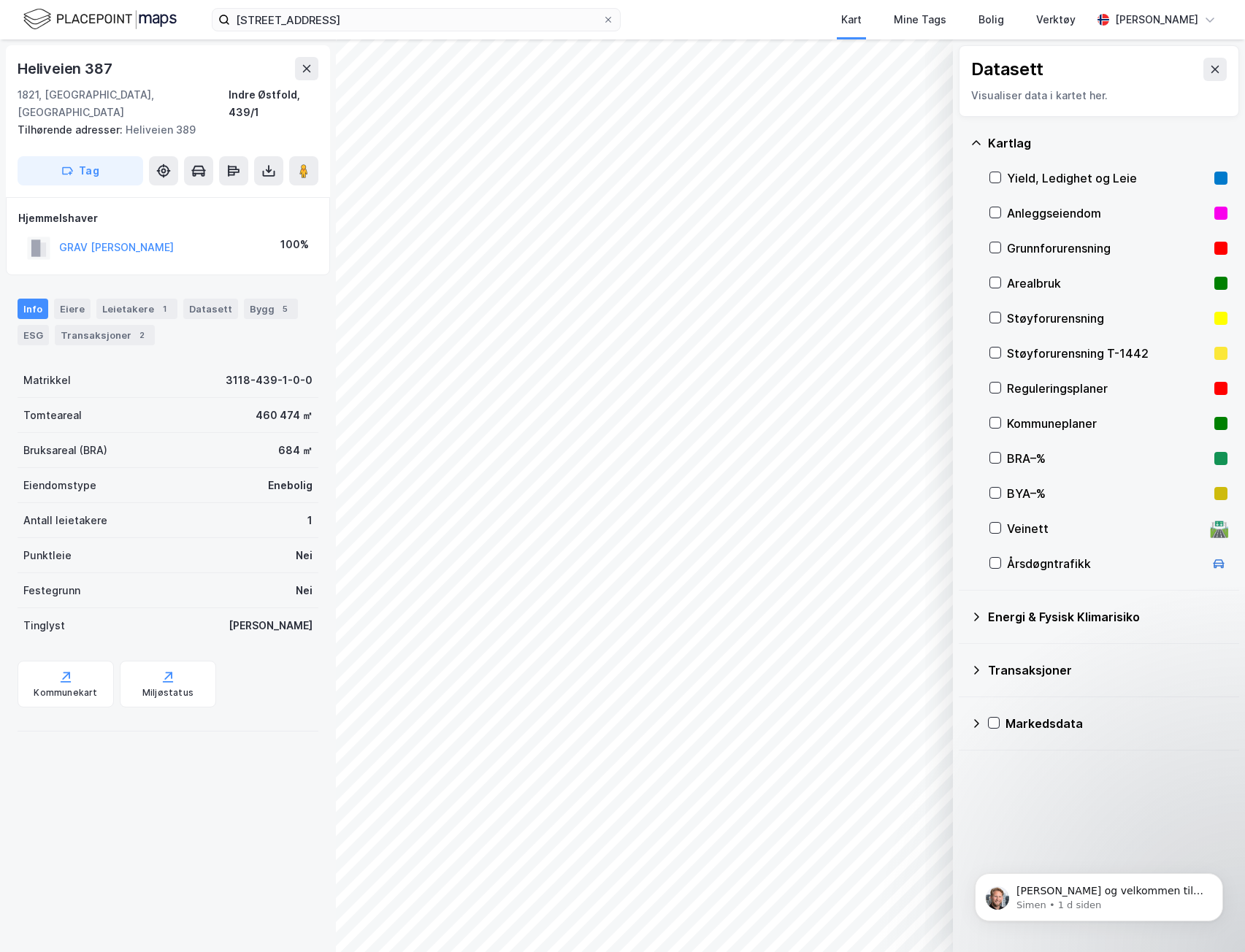
click at [1030, 390] on div "Reguleringsplaner" at bounding box center [1107, 388] width 201 height 17
click at [1044, 391] on div "Reguleringsplaner" at bounding box center [1107, 388] width 201 height 17
click at [1022, 795] on div "Datasett Visualiser data i kartet her. [GEOGRAPHIC_DATA], Ledighet og Leie Anle…" at bounding box center [1099, 496] width 292 height 913
click at [1093, 806] on div "Datasett Visualiser data i kartet her. [GEOGRAPHIC_DATA], Ledighet og Leie Anle…" at bounding box center [1099, 496] width 292 height 913
click at [996, 388] on icon at bounding box center [995, 388] width 11 height 11
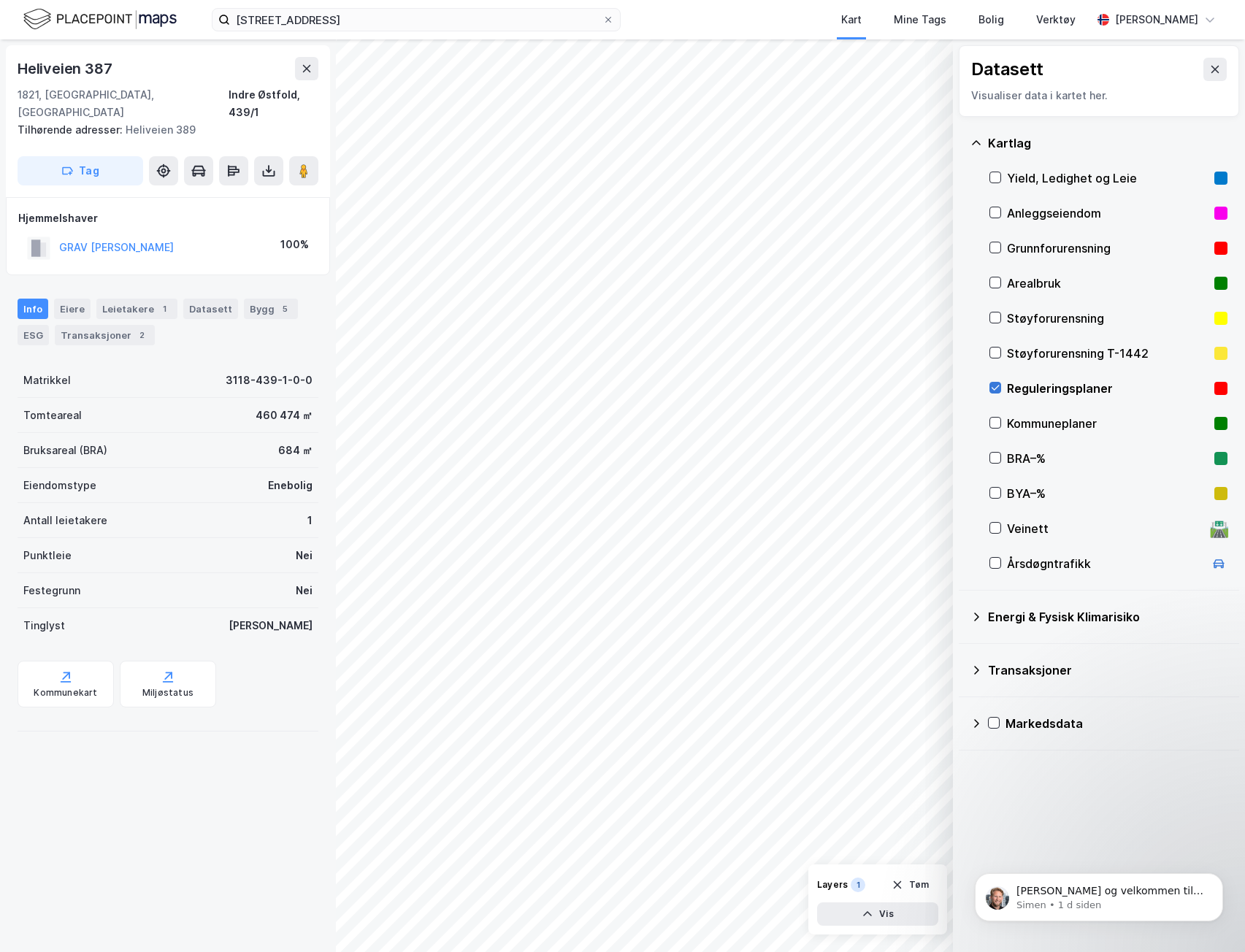
click at [996, 388] on icon at bounding box center [995, 388] width 11 height 11
click at [1214, 60] on button at bounding box center [1215, 69] width 23 height 23
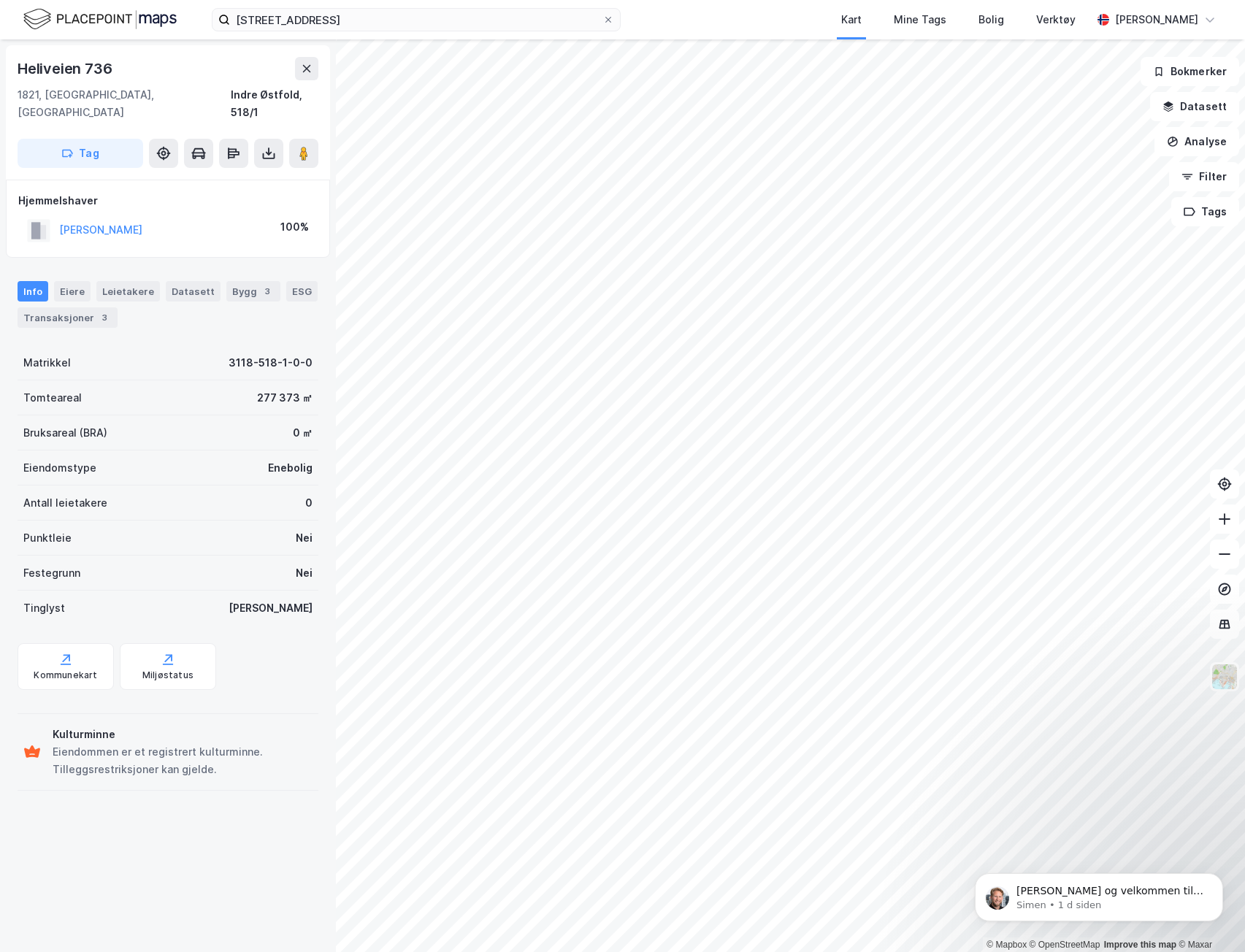
click at [677, 952] on html "ravnåsveien 9d Kart Mine Tags Bolig Verktøy [PERSON_NAME] © Mapbox © OpenStreet…" at bounding box center [622, 476] width 1245 height 952
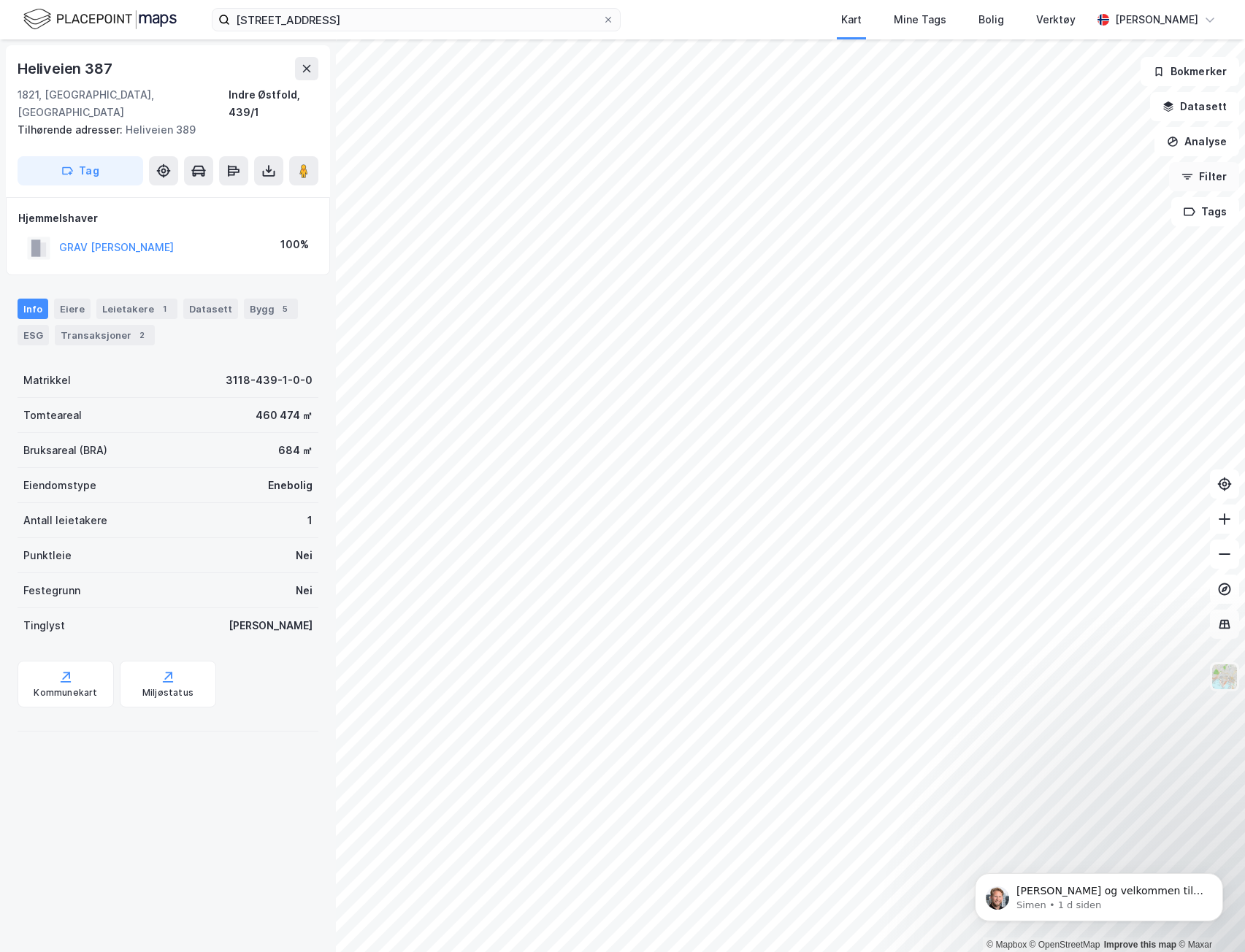
click at [1207, 172] on button "Filter" at bounding box center [1204, 177] width 70 height 29
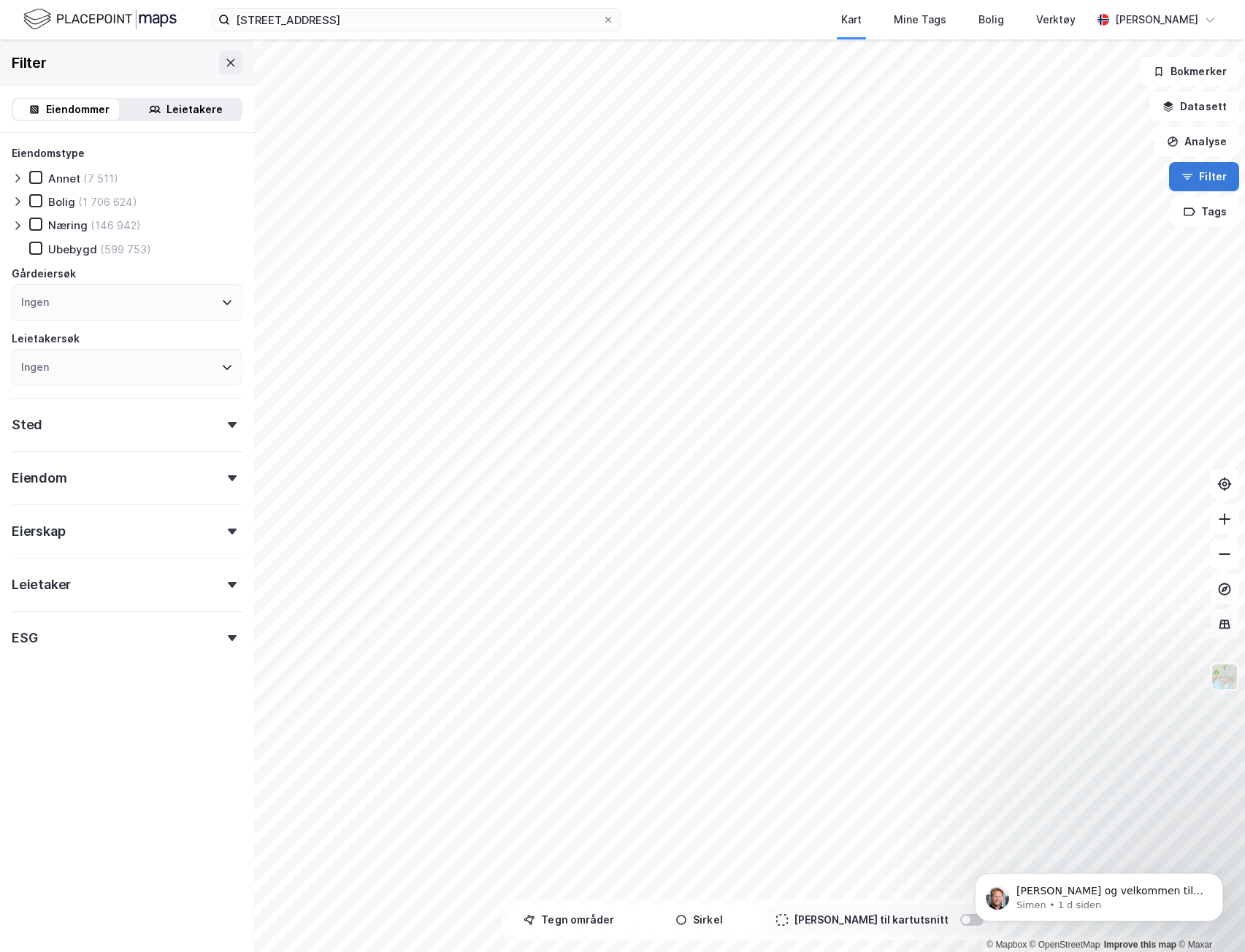
click at [1194, 184] on button "Filter" at bounding box center [1204, 177] width 70 height 29
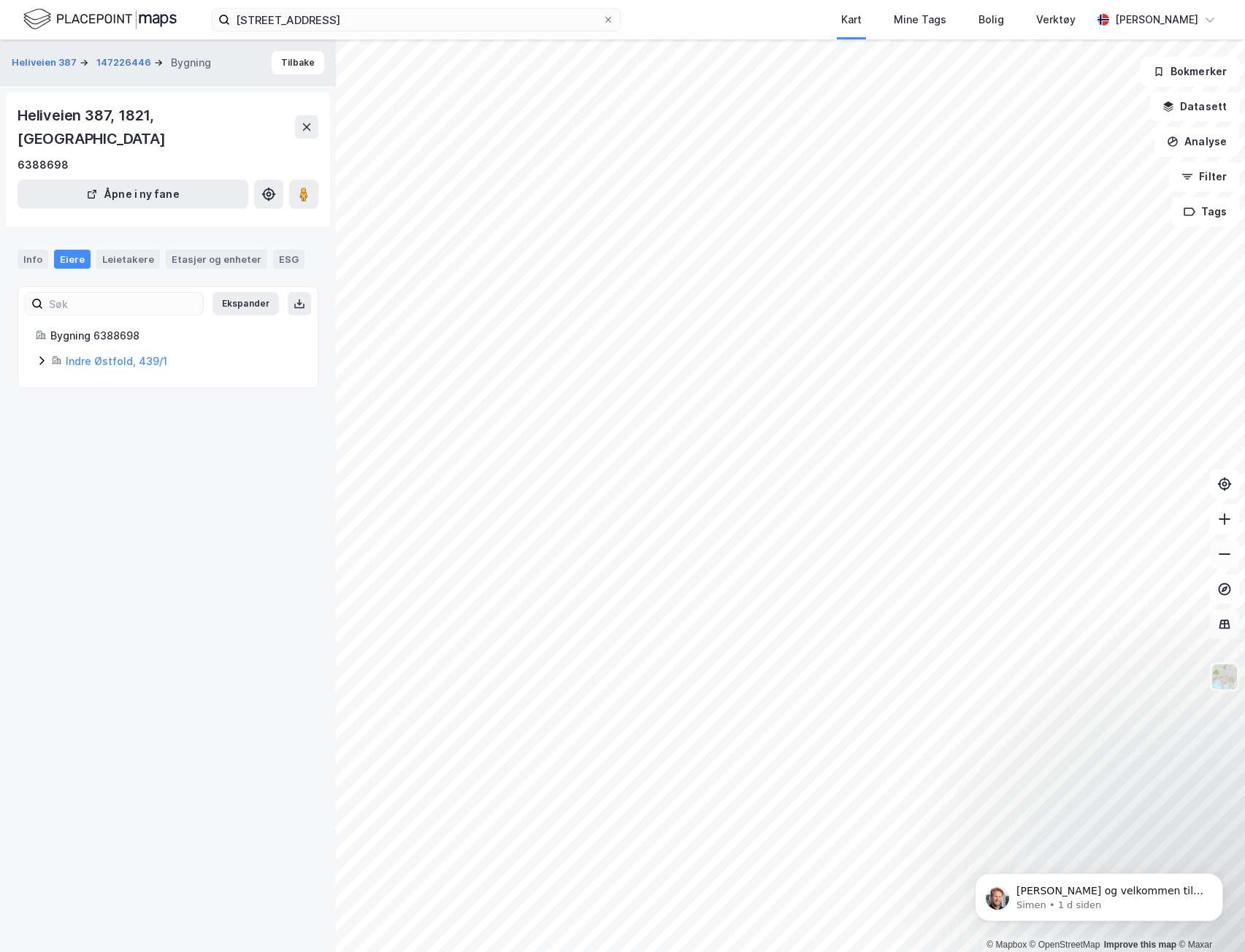
click at [1218, 555] on icon at bounding box center [1224, 554] width 14 height 14
